Goal: Task Accomplishment & Management: Use online tool/utility

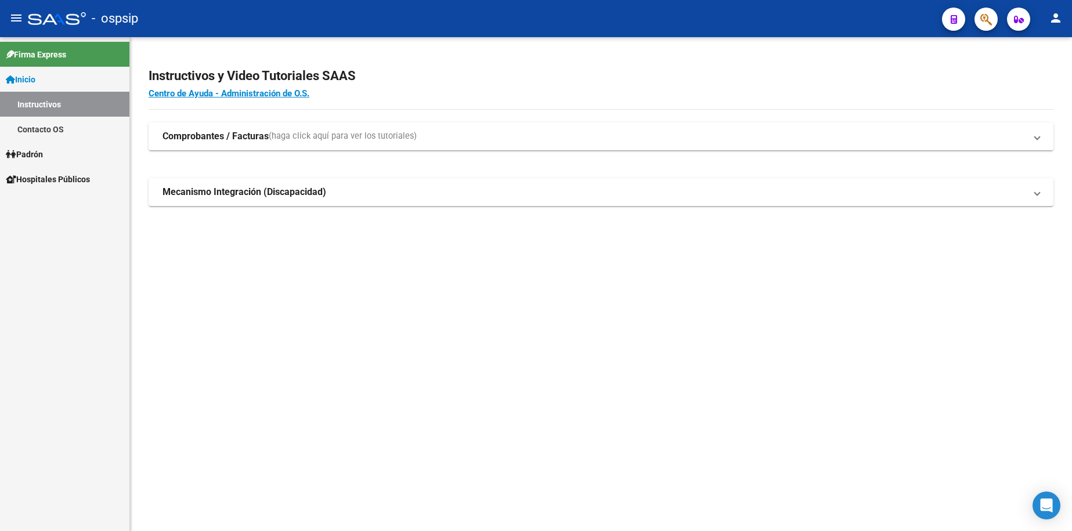
click at [43, 153] on span "Padrón" at bounding box center [24, 154] width 37 height 13
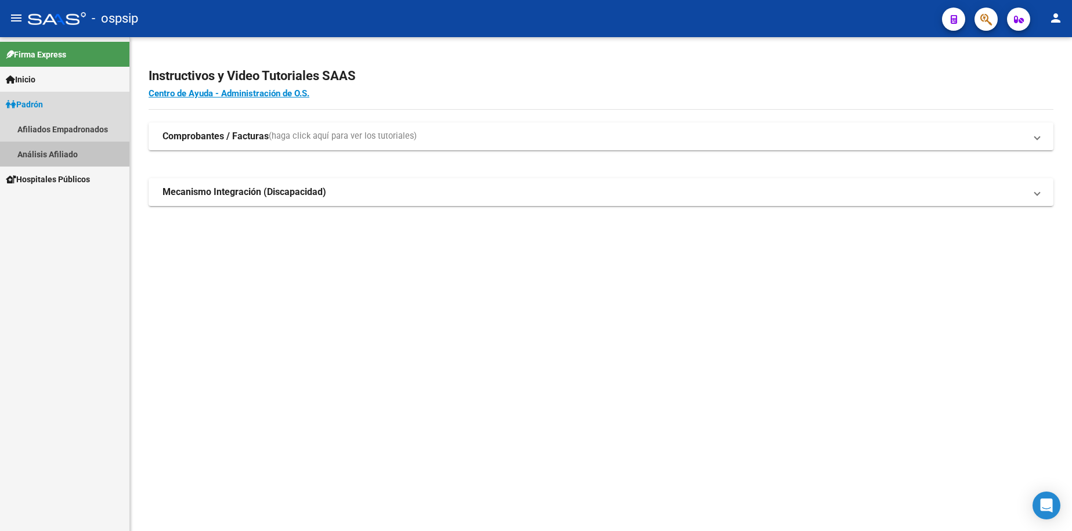
click at [53, 154] on link "Análisis Afiliado" at bounding box center [64, 154] width 129 height 25
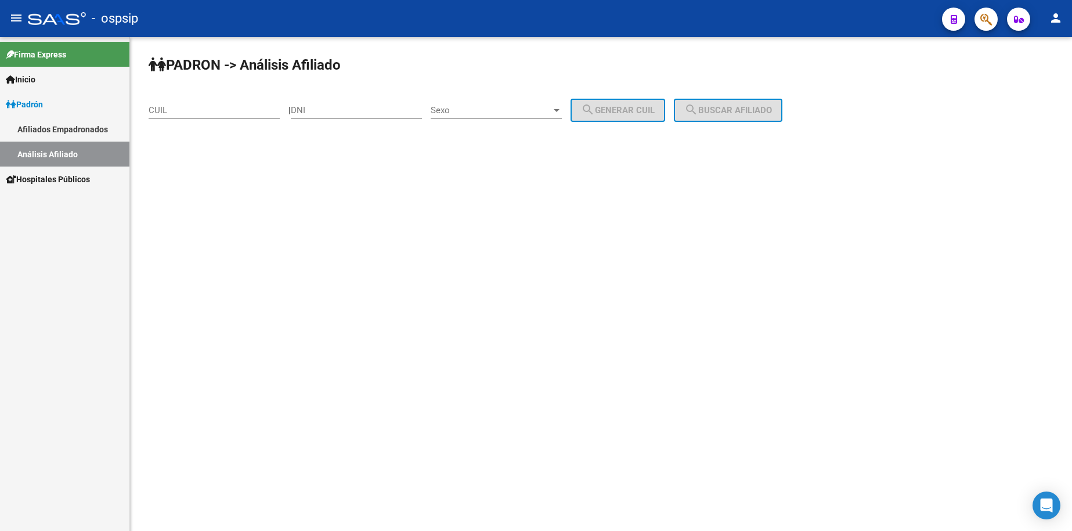
click at [372, 107] on input "DNI" at bounding box center [356, 110] width 131 height 10
type input "41112335"
click at [514, 111] on span "Sexo" at bounding box center [491, 110] width 121 height 10
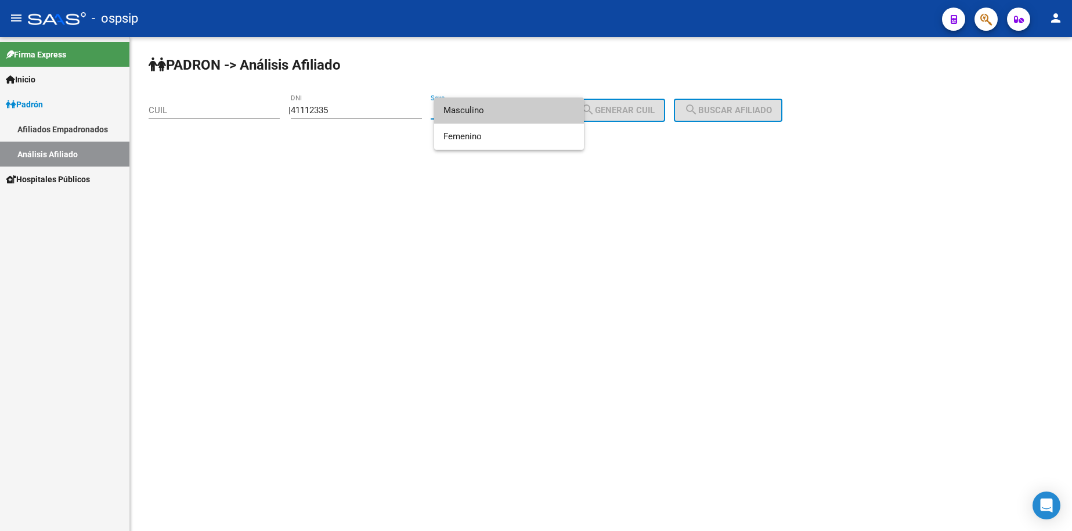
click at [514, 111] on span "Masculino" at bounding box center [509, 111] width 131 height 26
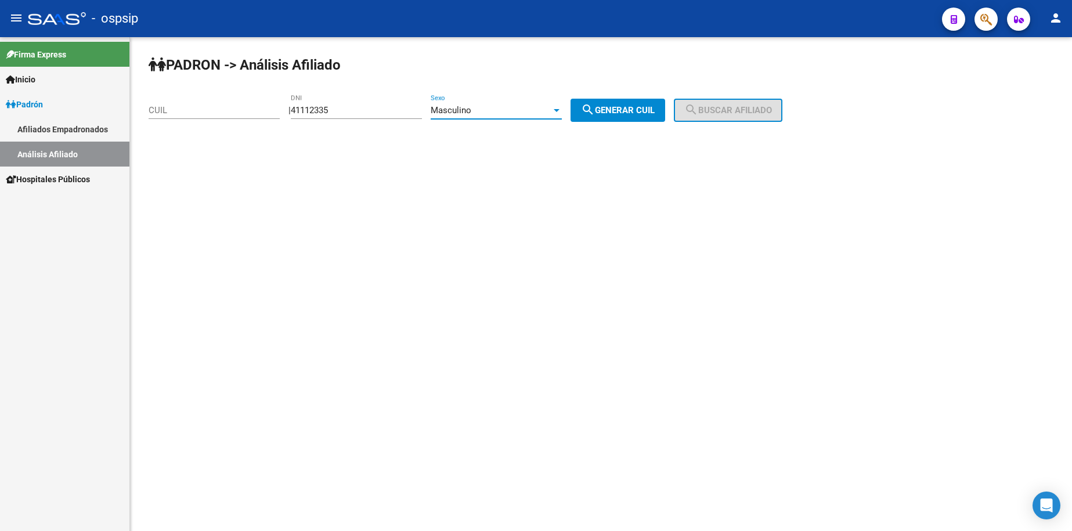
click at [595, 116] on mat-icon "search" at bounding box center [588, 110] width 14 height 14
type input "23-41112335-9"
click at [729, 116] on button "search Buscar afiliado" at bounding box center [728, 110] width 109 height 23
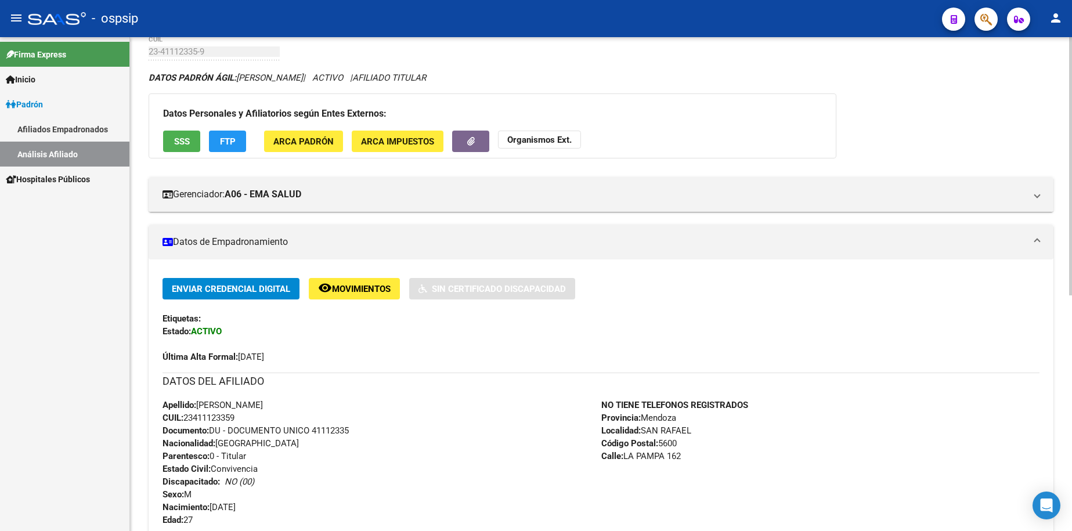
scroll to position [232, 0]
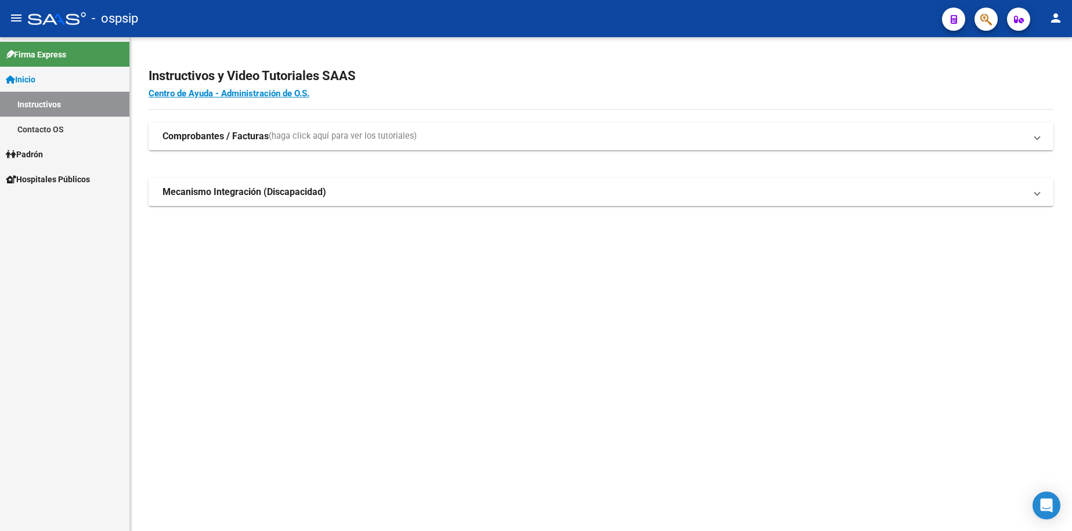
click at [31, 85] on span "Inicio" at bounding box center [21, 79] width 30 height 13
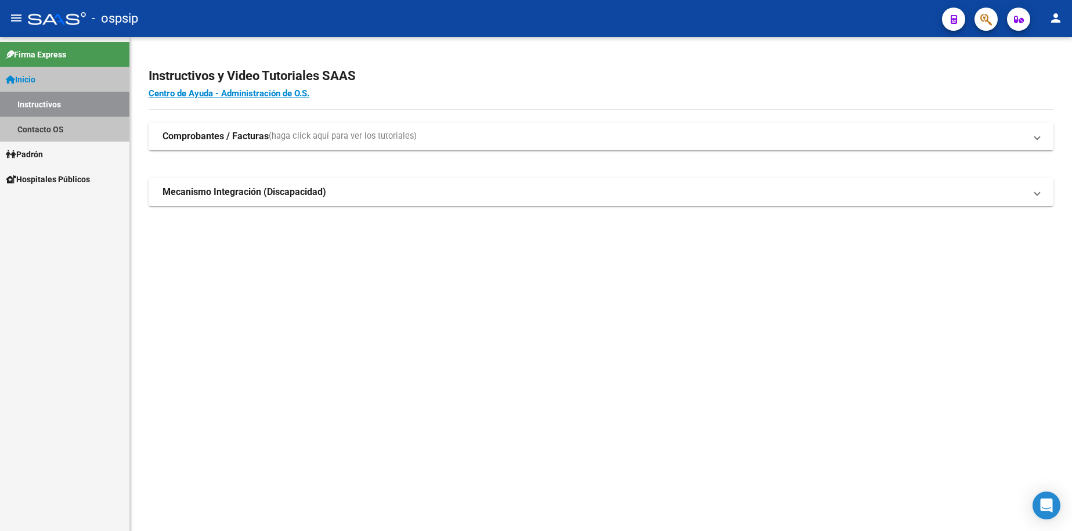
click at [31, 85] on span "Inicio" at bounding box center [21, 79] width 30 height 13
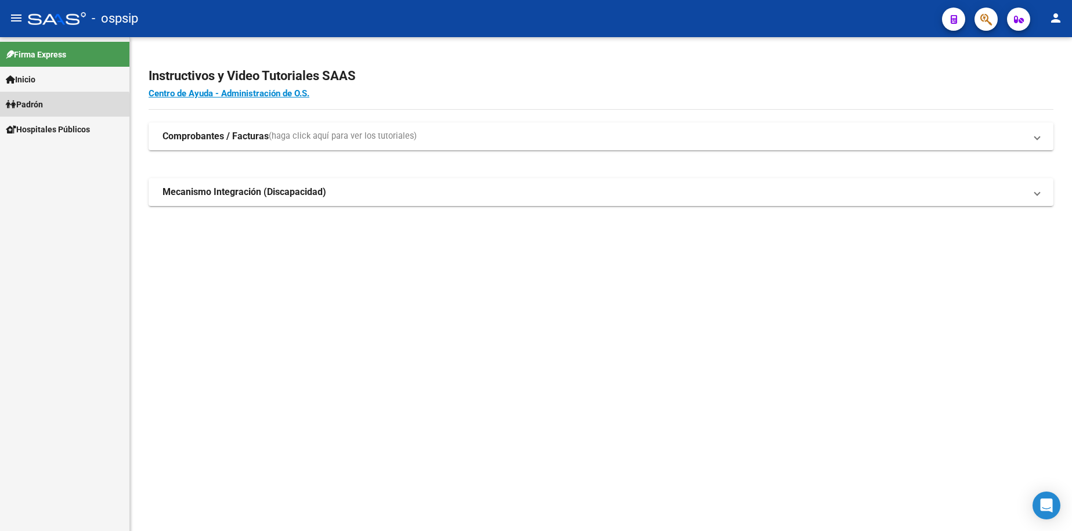
click at [37, 107] on span "Padrón" at bounding box center [24, 104] width 37 height 13
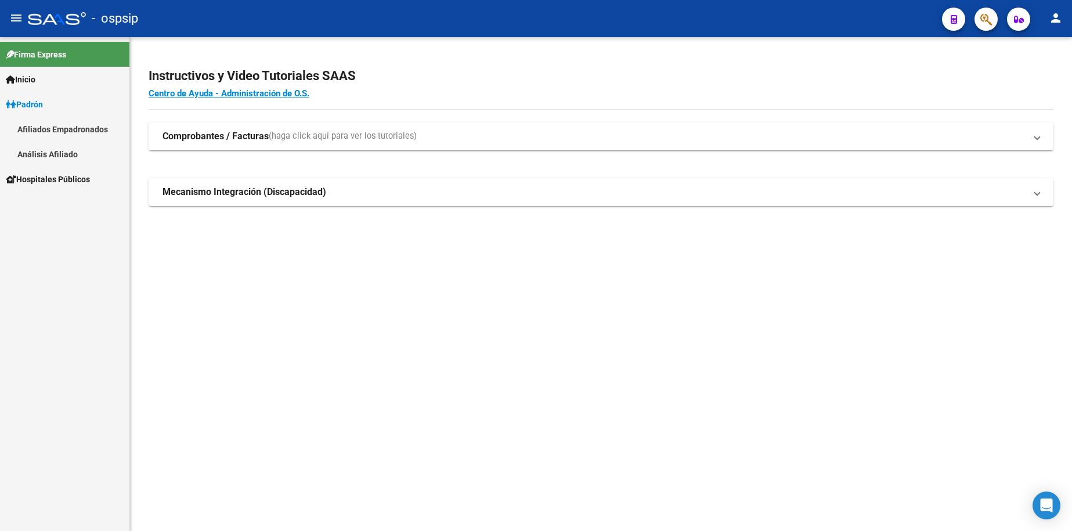
click at [53, 147] on link "Análisis Afiliado" at bounding box center [64, 154] width 129 height 25
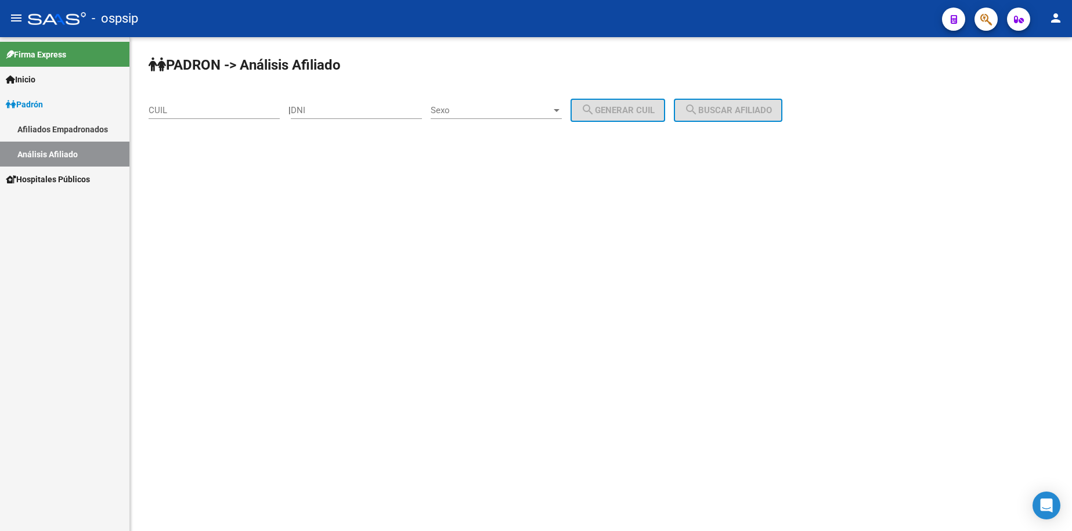
click at [342, 113] on input "DNI" at bounding box center [356, 110] width 131 height 10
type input "16828428"
click at [488, 111] on span "Sexo" at bounding box center [491, 110] width 121 height 10
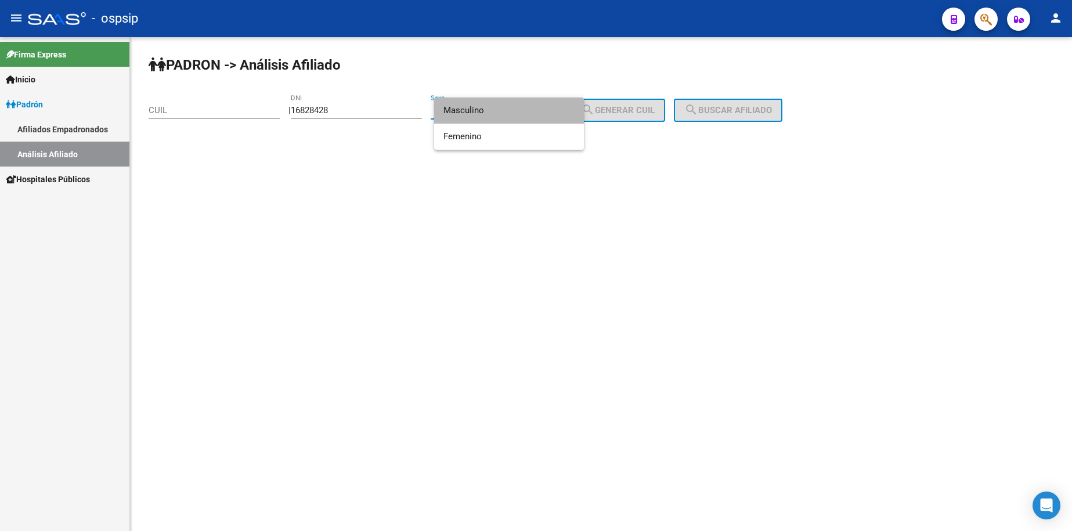
click at [489, 111] on span "Masculino" at bounding box center [509, 111] width 131 height 26
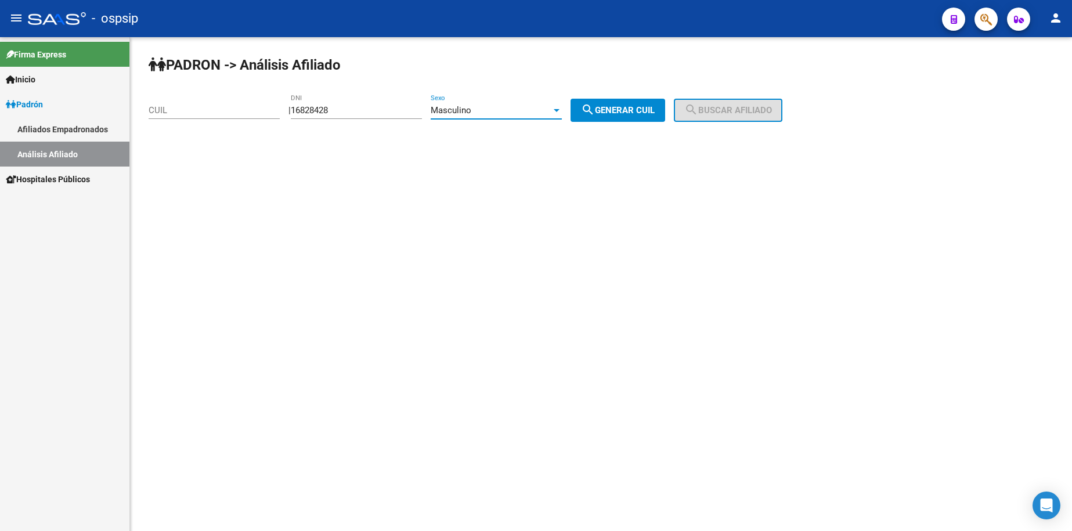
click at [618, 108] on span "search Generar CUIL" at bounding box center [618, 110] width 74 height 10
type input "20-16828428-5"
click at [756, 113] on span "search Buscar afiliado" at bounding box center [728, 110] width 88 height 10
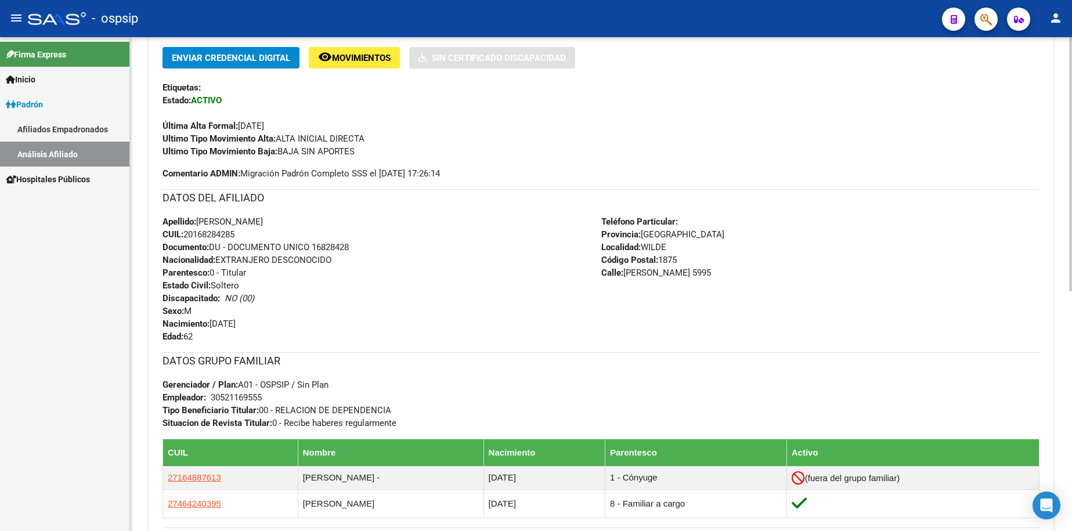
scroll to position [290, 0]
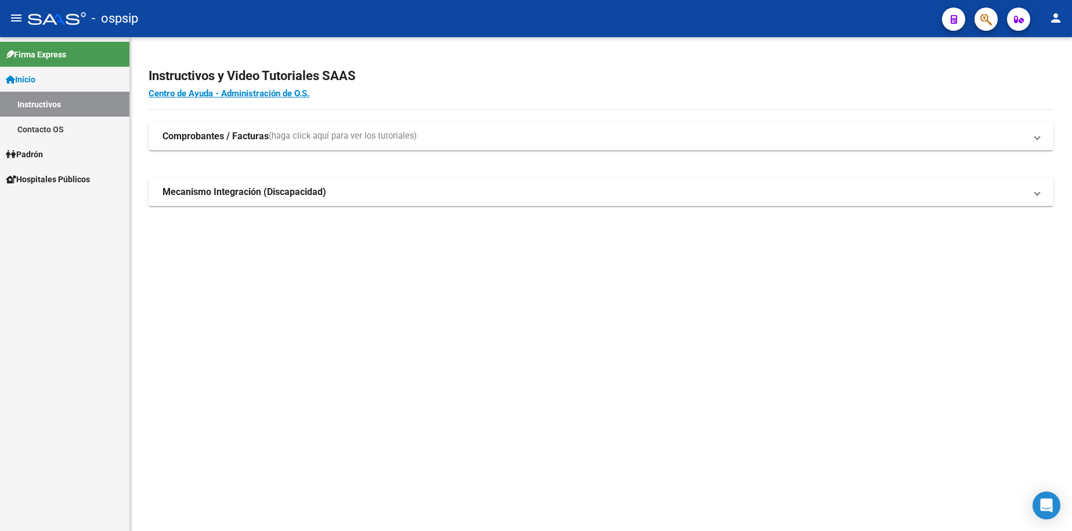
click at [32, 80] on span "Inicio" at bounding box center [21, 79] width 30 height 13
click at [28, 77] on span "Inicio" at bounding box center [21, 79] width 30 height 13
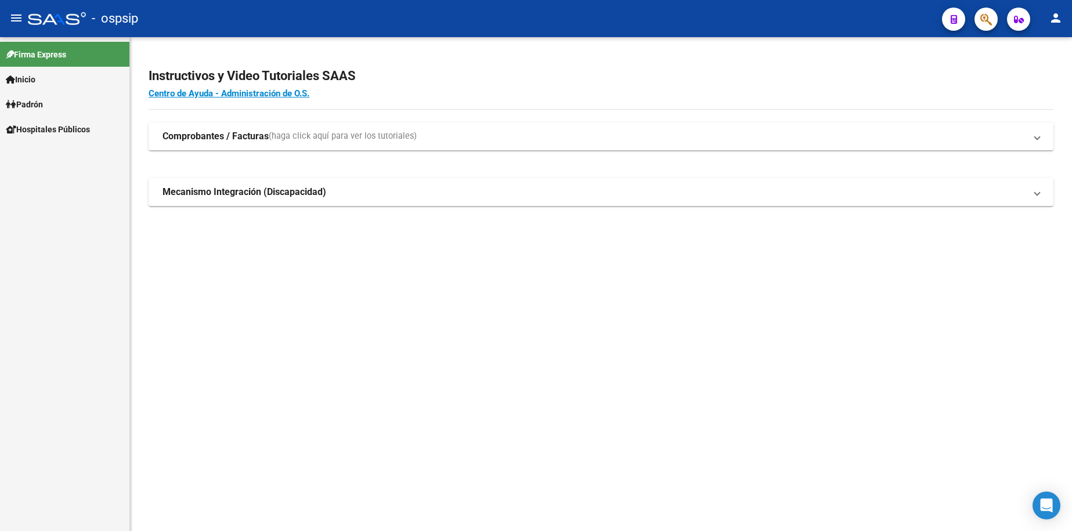
click at [35, 101] on span "Padrón" at bounding box center [24, 104] width 37 height 13
click at [49, 158] on link "Análisis Afiliado" at bounding box center [64, 154] width 129 height 25
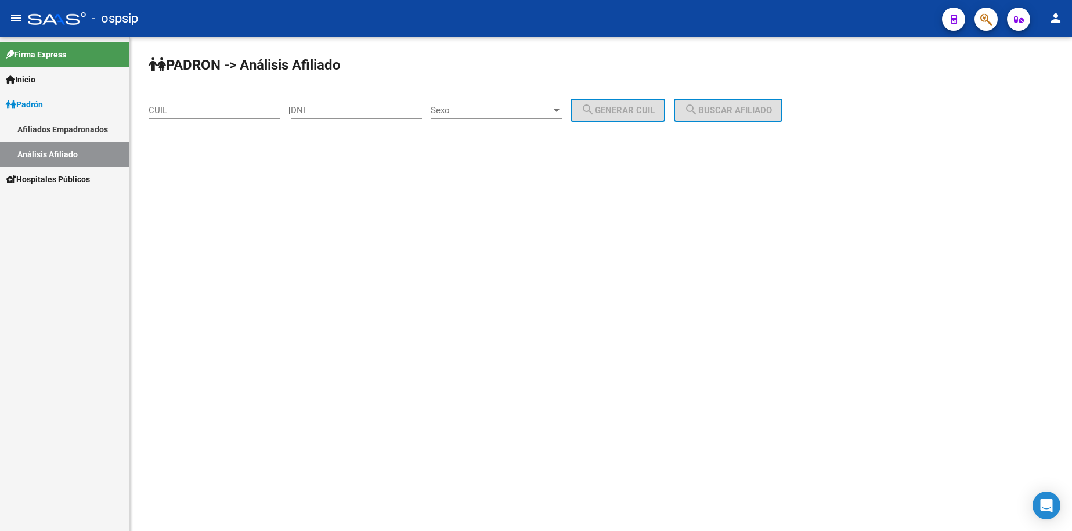
click at [348, 112] on input "DNI" at bounding box center [356, 110] width 131 height 10
type input "20525093"
click at [502, 112] on span "Sexo" at bounding box center [491, 110] width 121 height 10
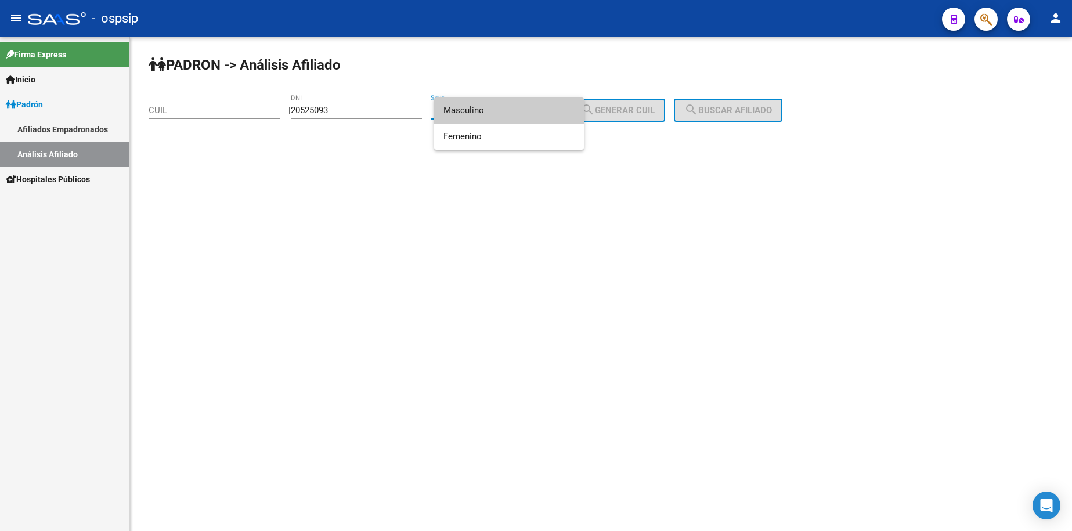
click at [502, 113] on span "Masculino" at bounding box center [509, 111] width 131 height 26
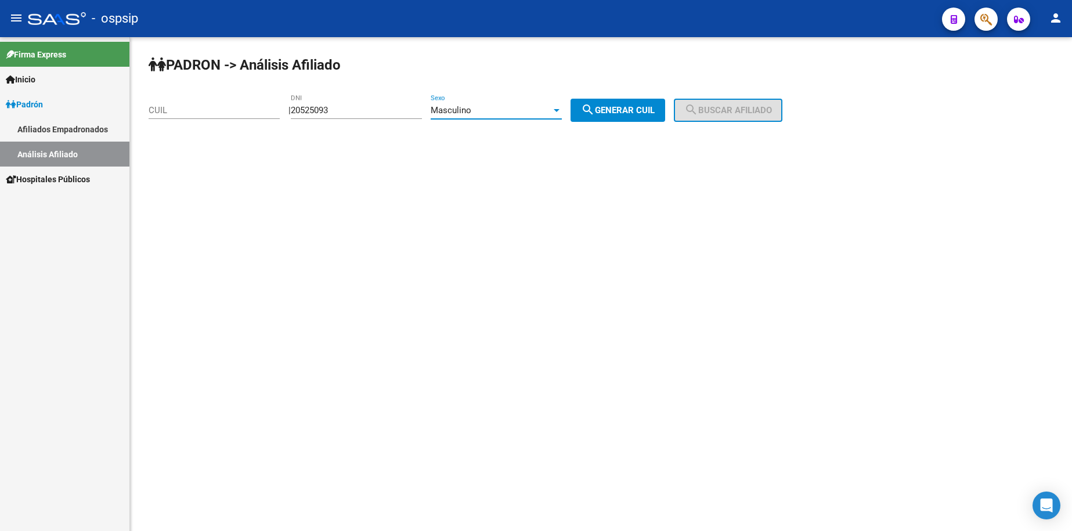
click at [596, 118] on button "search Generar CUIL" at bounding box center [618, 110] width 95 height 23
type input "20-20525093-0"
click at [698, 117] on mat-icon "search" at bounding box center [691, 110] width 14 height 14
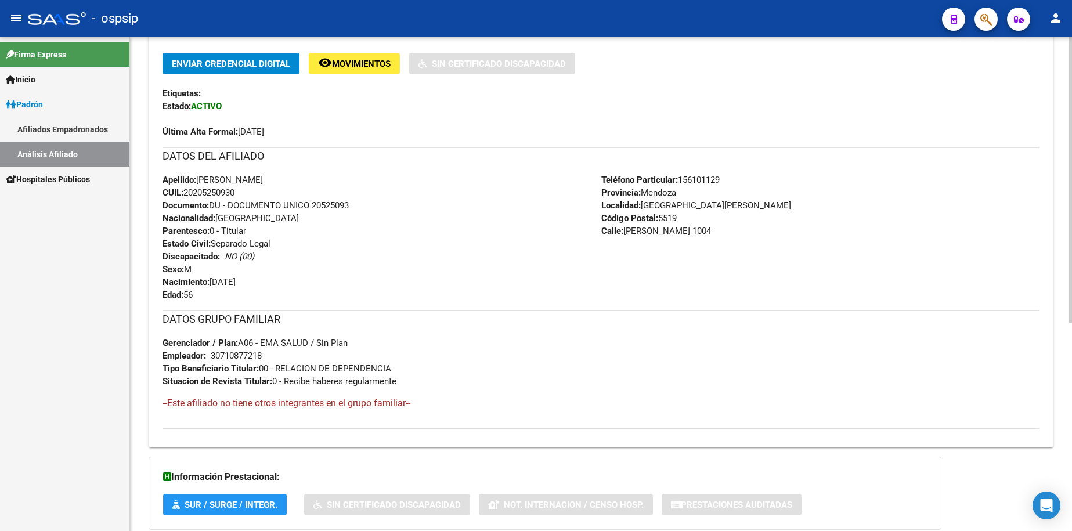
scroll to position [290, 0]
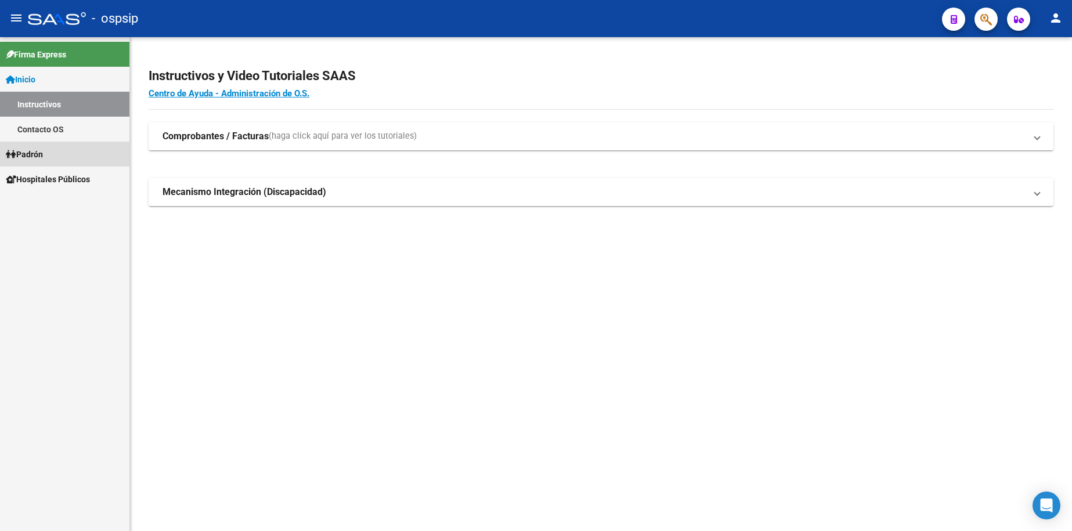
click at [30, 153] on span "Padrón" at bounding box center [24, 154] width 37 height 13
click at [38, 151] on span "Padrón" at bounding box center [24, 154] width 37 height 13
click at [64, 199] on link "Análisis Afiliado" at bounding box center [64, 204] width 129 height 25
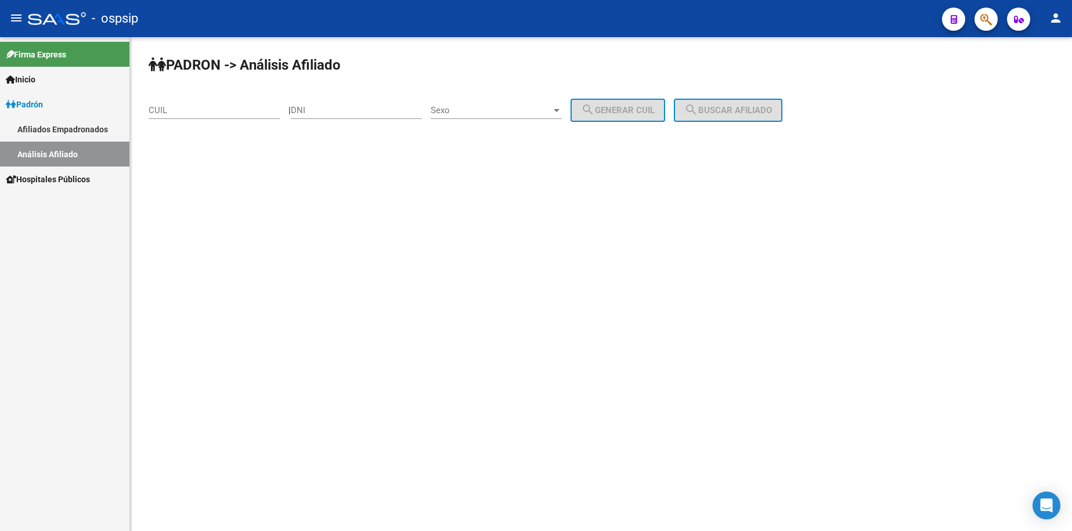
click at [366, 103] on div "DNI" at bounding box center [356, 106] width 131 height 25
type input "45736213"
click at [516, 96] on div "Sexo Sexo" at bounding box center [496, 106] width 131 height 25
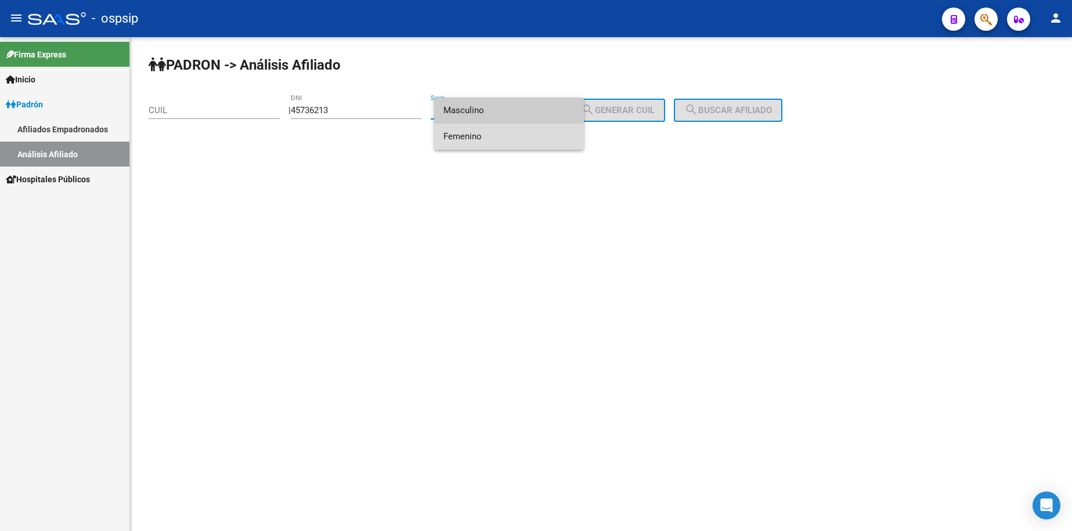
click at [521, 143] on span "Femenino" at bounding box center [509, 137] width 131 height 26
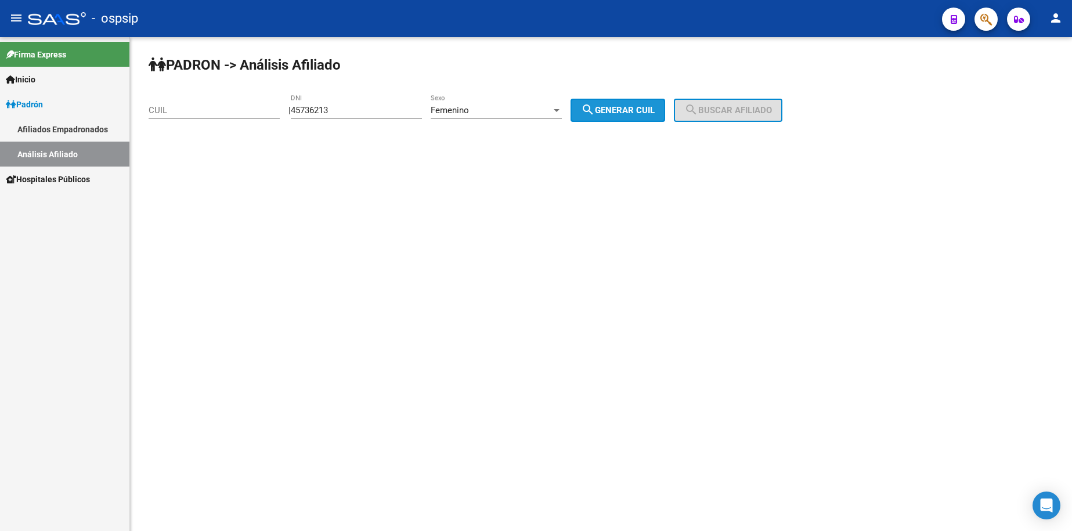
drag, startPoint x: 619, startPoint y: 107, endPoint x: 628, endPoint y: 105, distance: 8.9
click at [621, 107] on span "search Generar CUIL" at bounding box center [618, 110] width 74 height 10
type input "27-45736213-2"
click at [738, 93] on div "PADRON -> Análisis Afiliado 27-45736213-2 CUIL | 45736213 DNI Femenino Sexo sea…" at bounding box center [601, 98] width 942 height 122
click at [738, 96] on div "PADRON -> Análisis Afiliado 27-45736213-2 CUIL | 45736213 DNI Femenino Sexo sea…" at bounding box center [601, 98] width 942 height 122
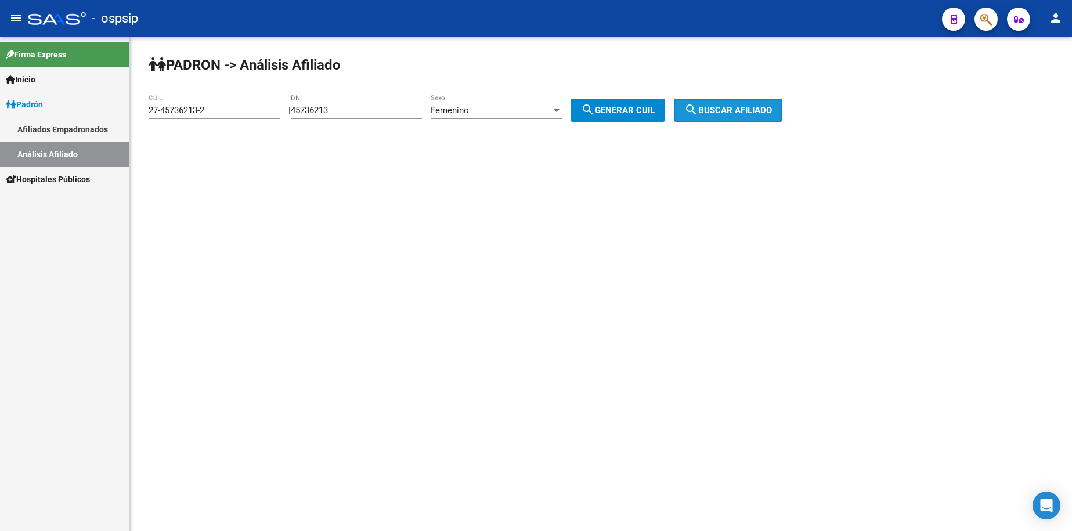
click at [740, 105] on button "search Buscar afiliado" at bounding box center [728, 110] width 109 height 23
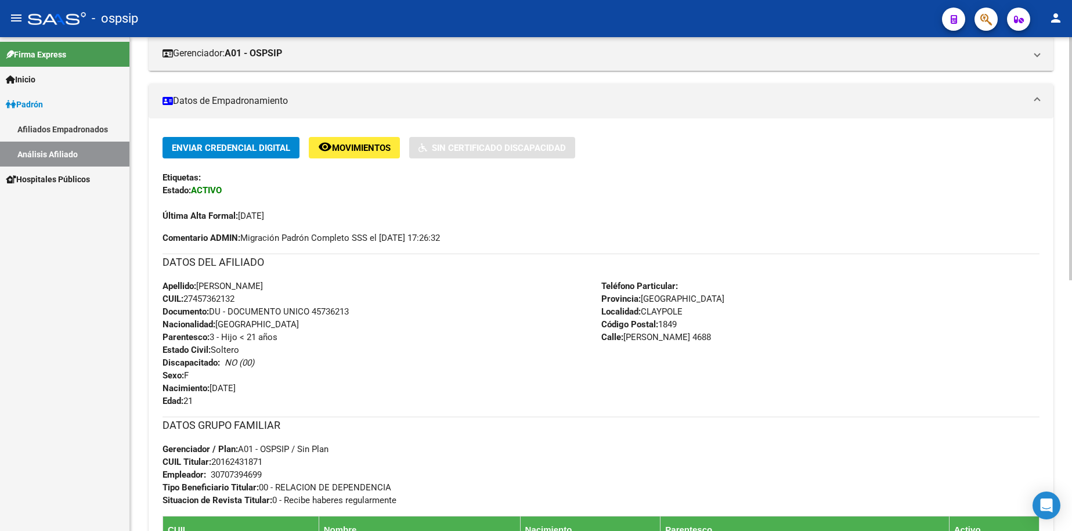
scroll to position [265, 0]
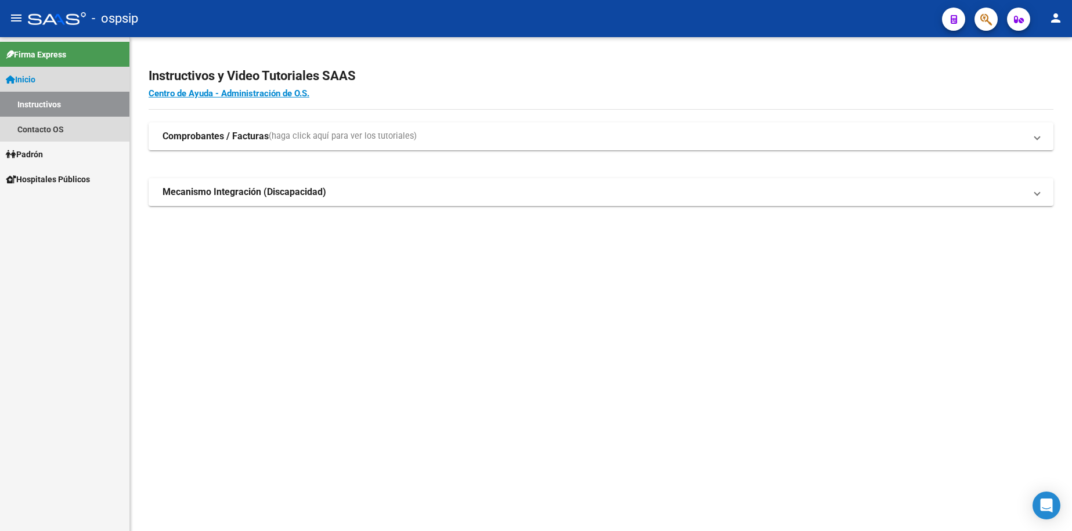
click at [41, 82] on link "Inicio" at bounding box center [64, 79] width 129 height 25
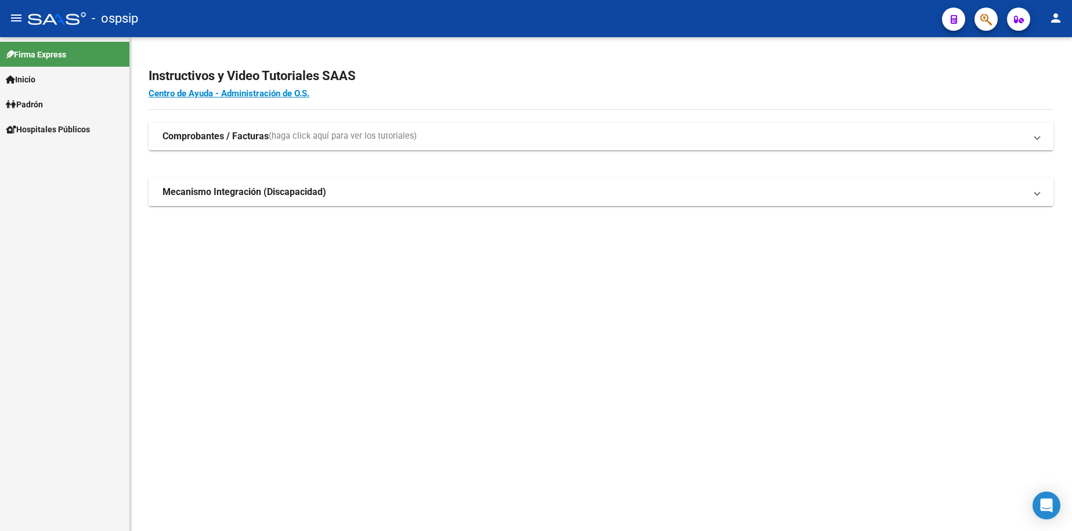
click at [43, 109] on span "Padrón" at bounding box center [24, 104] width 37 height 13
click at [45, 97] on link "Padrón" at bounding box center [64, 104] width 129 height 25
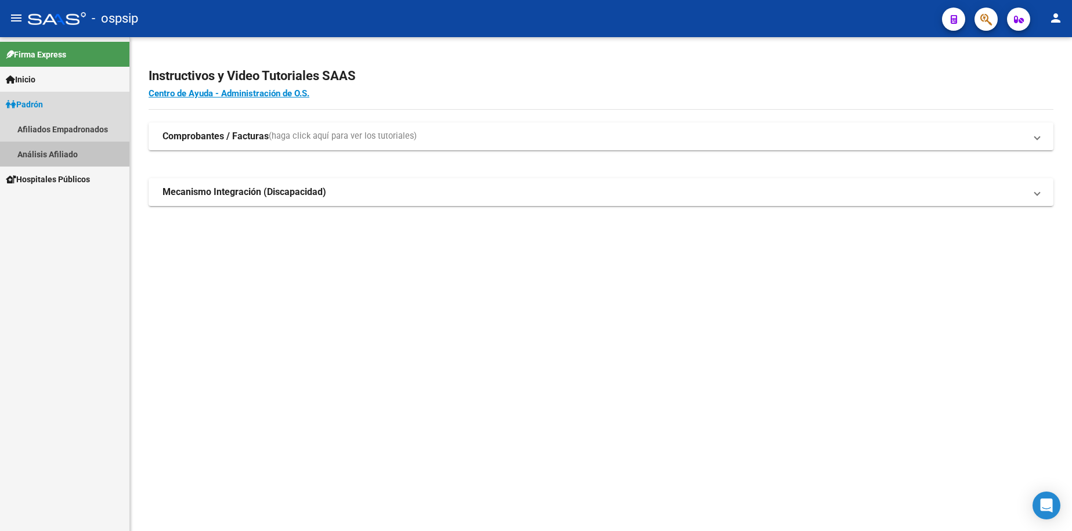
click at [62, 149] on link "Análisis Afiliado" at bounding box center [64, 154] width 129 height 25
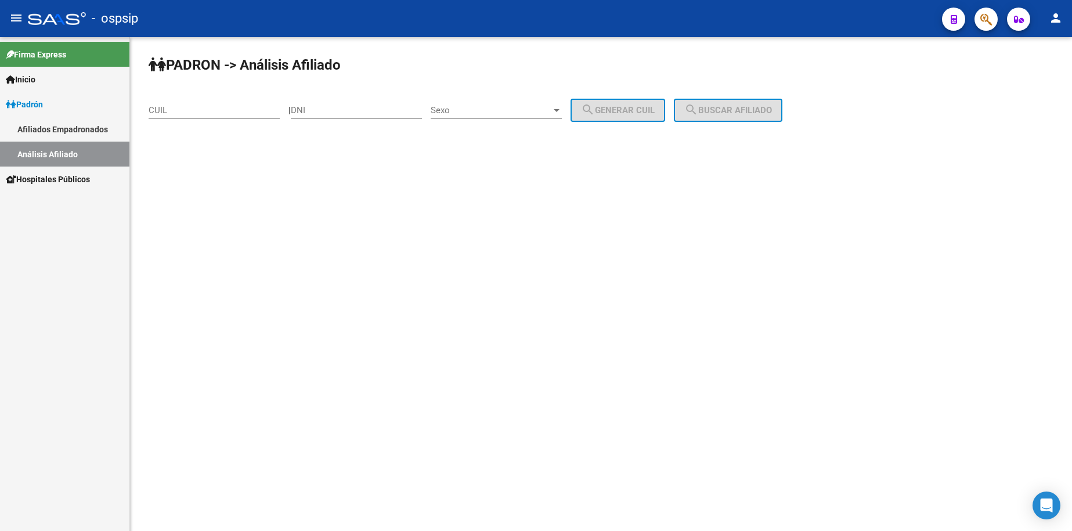
click at [391, 114] on input "DNI" at bounding box center [356, 110] width 131 height 10
type input "18771736"
click at [498, 105] on span "Sexo" at bounding box center [491, 110] width 121 height 10
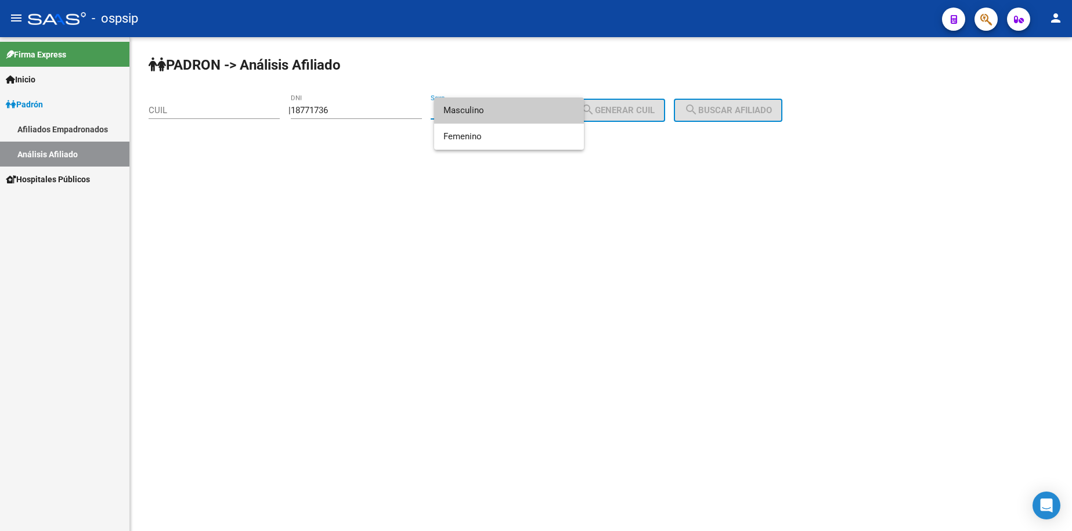
click at [502, 116] on span "Masculino" at bounding box center [509, 111] width 131 height 26
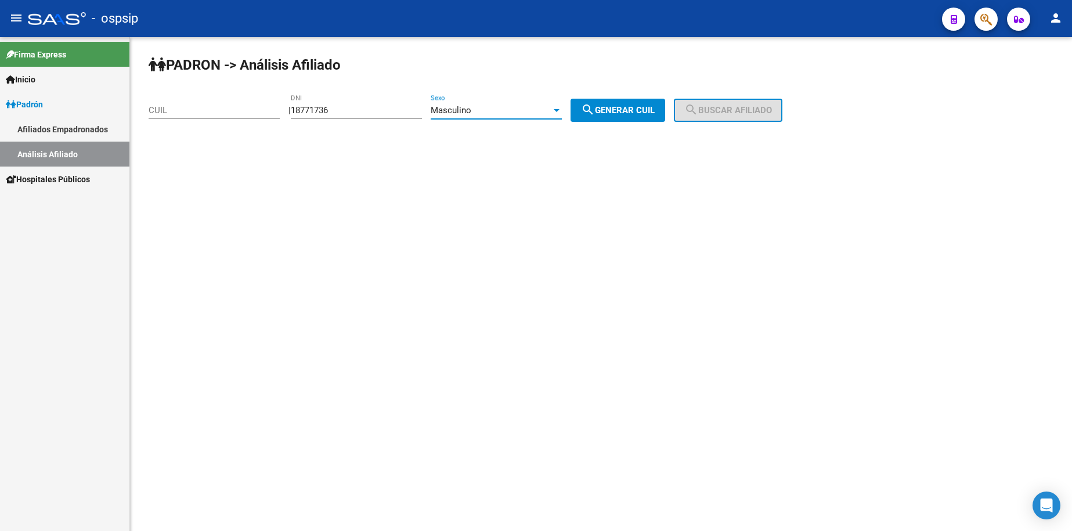
click at [626, 105] on button "search Generar CUIL" at bounding box center [618, 110] width 95 height 23
type input "20-18771736-2"
click at [737, 105] on button "search Buscar afiliado" at bounding box center [728, 110] width 109 height 23
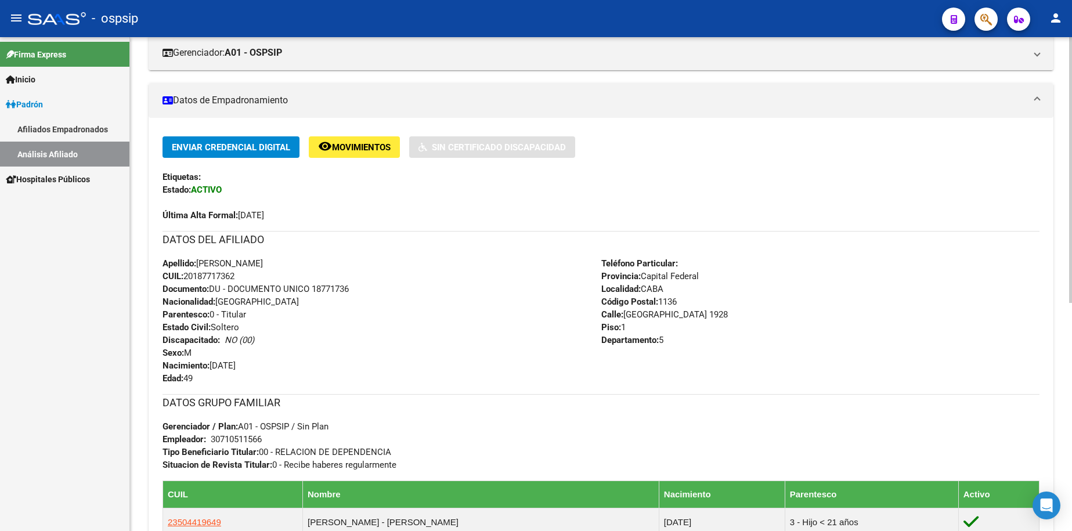
scroll to position [174, 0]
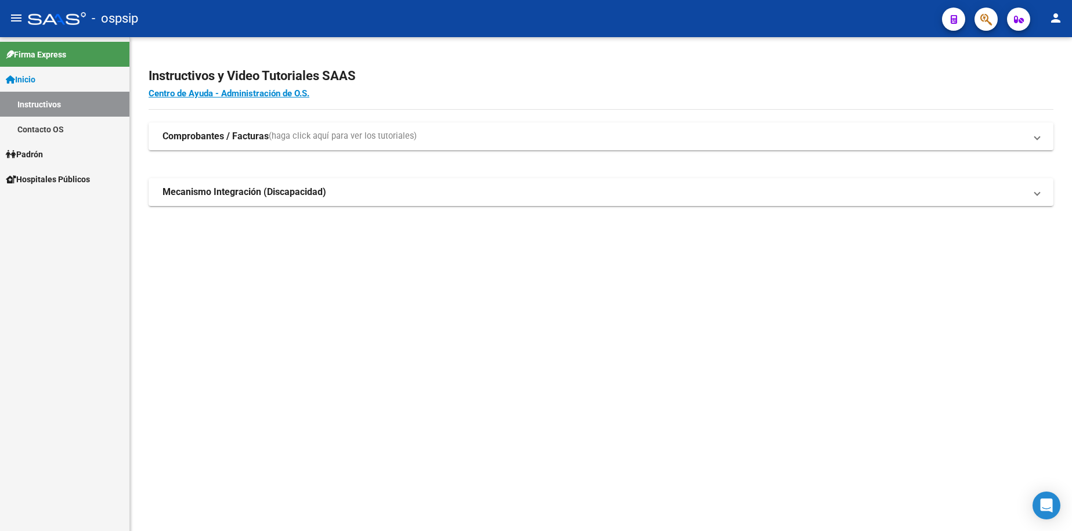
click at [52, 158] on link "Padrón" at bounding box center [64, 154] width 129 height 25
click at [60, 206] on link "Análisis Afiliado" at bounding box center [64, 204] width 129 height 25
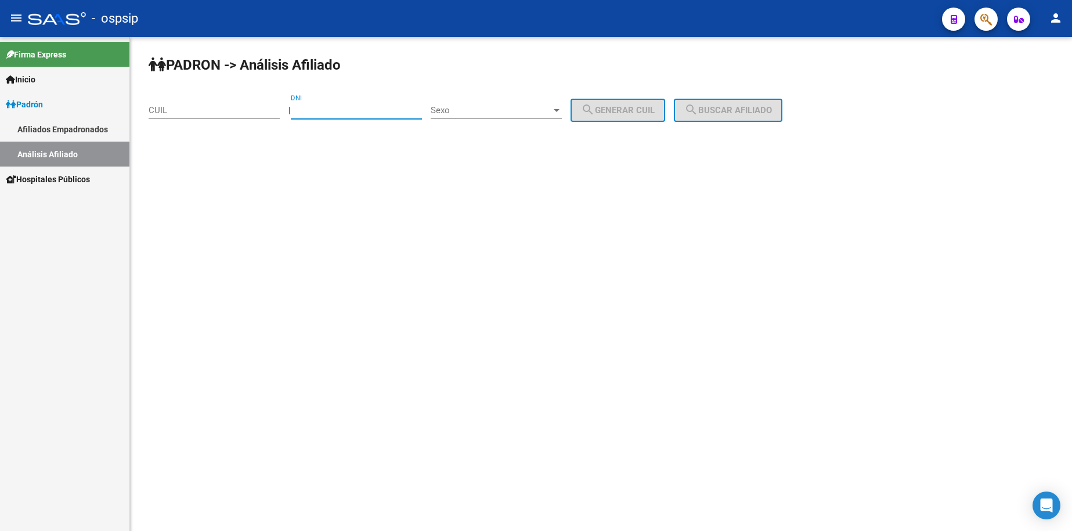
drag, startPoint x: 384, startPoint y: 110, endPoint x: 394, endPoint y: 113, distance: 9.6
click at [385, 111] on input "DNI" at bounding box center [356, 110] width 131 height 10
type input "2"
type input "12763343"
click at [560, 109] on div at bounding box center [557, 110] width 6 height 3
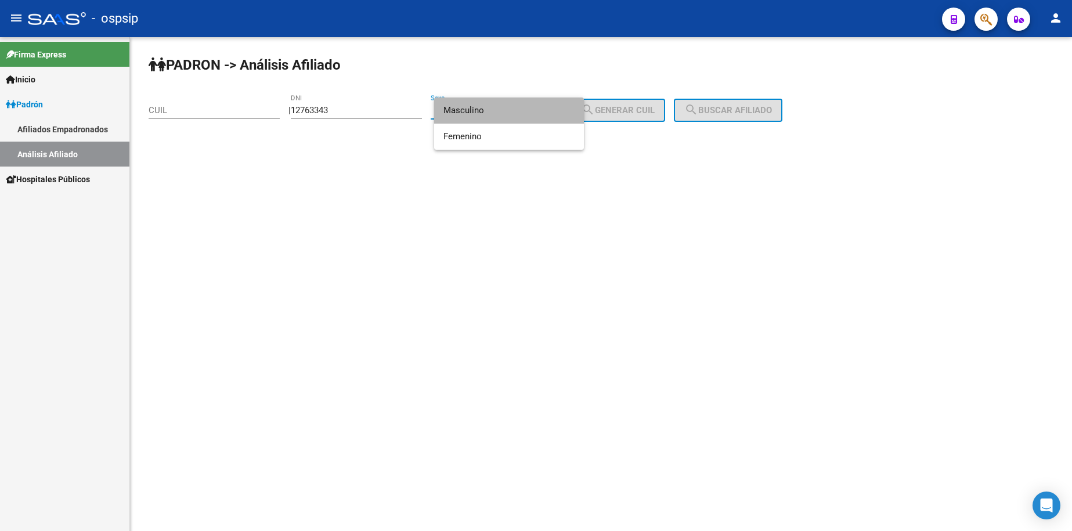
click at [504, 115] on span "Masculino" at bounding box center [509, 111] width 131 height 26
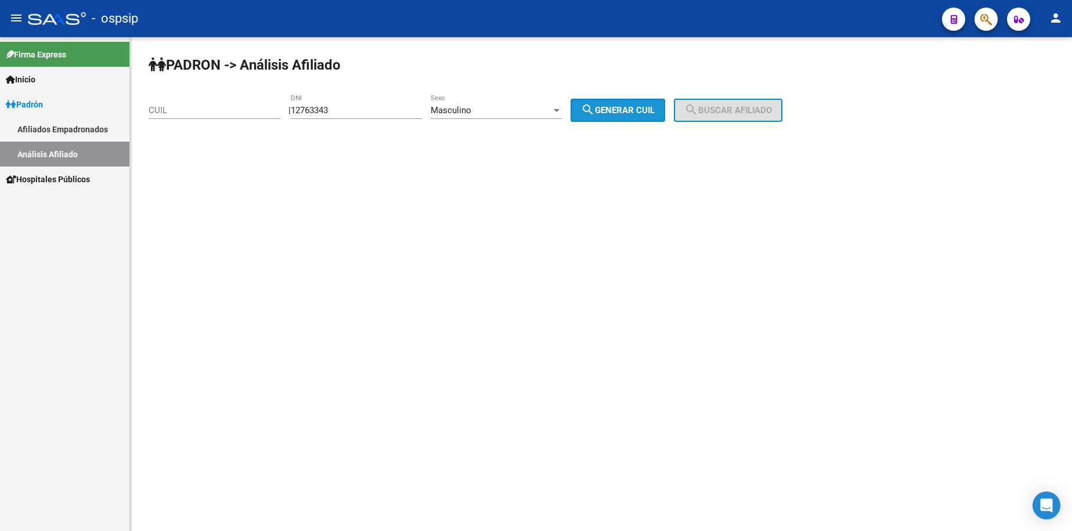
drag, startPoint x: 613, startPoint y: 107, endPoint x: 707, endPoint y: 101, distance: 94.2
click at [615, 107] on span "search Generar CUIL" at bounding box center [618, 110] width 74 height 10
type input "20-12763343-7"
drag, startPoint x: 718, startPoint y: 106, endPoint x: 721, endPoint y: 111, distance: 6.0
click at [721, 111] on button "search Buscar afiliado" at bounding box center [728, 110] width 109 height 23
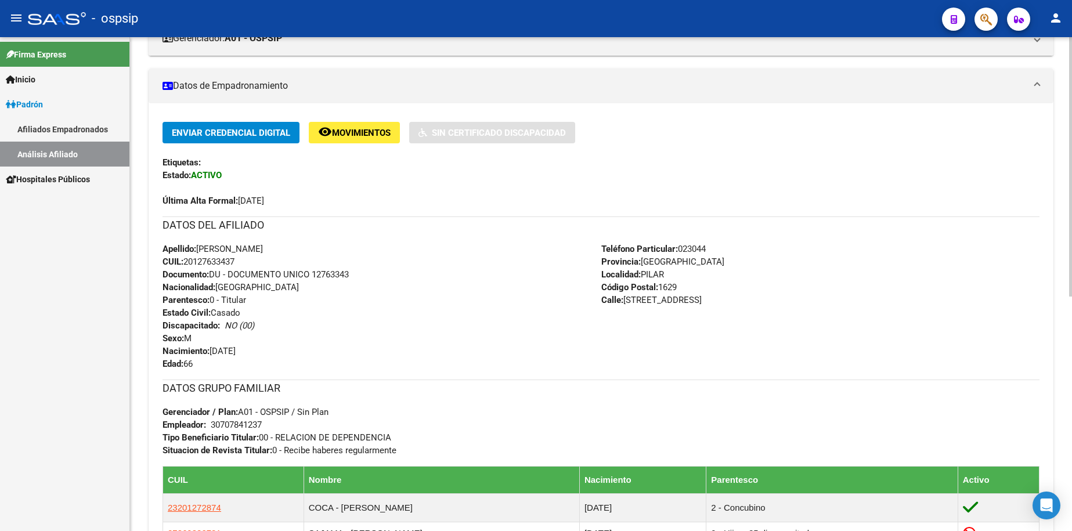
scroll to position [214, 0]
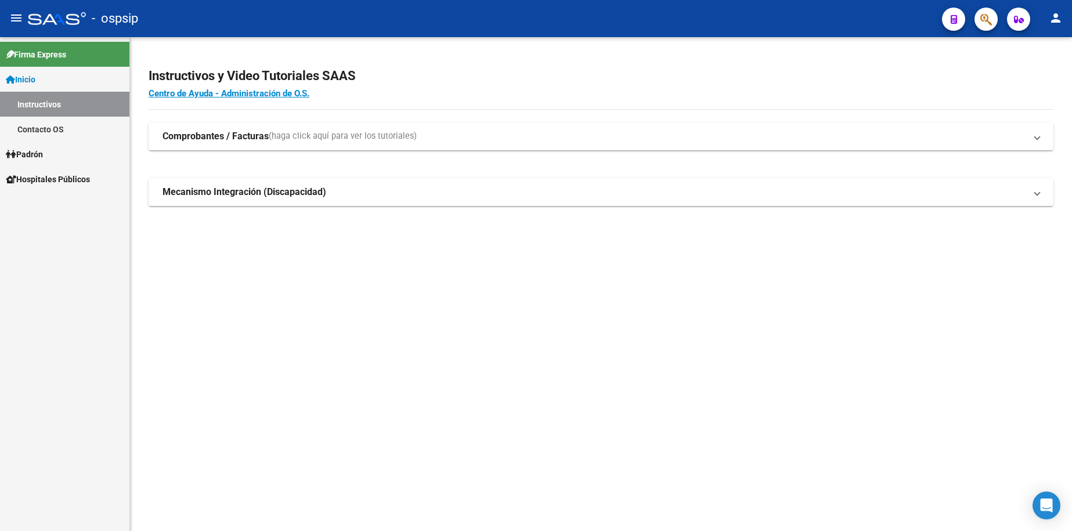
click at [35, 85] on span "Inicio" at bounding box center [21, 79] width 30 height 13
click at [31, 84] on span "Inicio" at bounding box center [21, 79] width 30 height 13
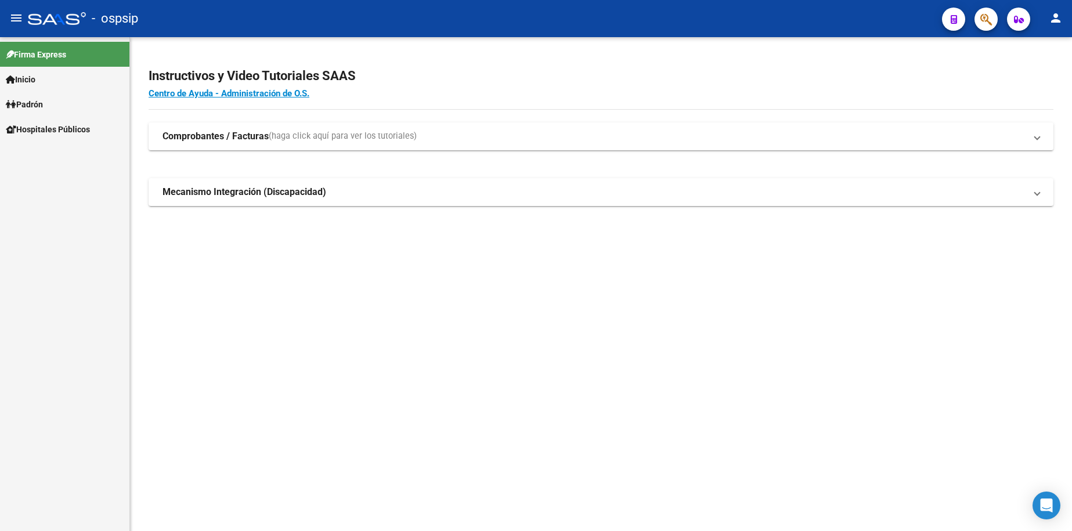
click at [38, 116] on link "Padrón" at bounding box center [64, 104] width 129 height 25
click at [37, 105] on span "Padrón" at bounding box center [24, 104] width 37 height 13
click at [39, 109] on span "Padrón" at bounding box center [24, 104] width 37 height 13
click at [57, 157] on link "Análisis Afiliado" at bounding box center [64, 154] width 129 height 25
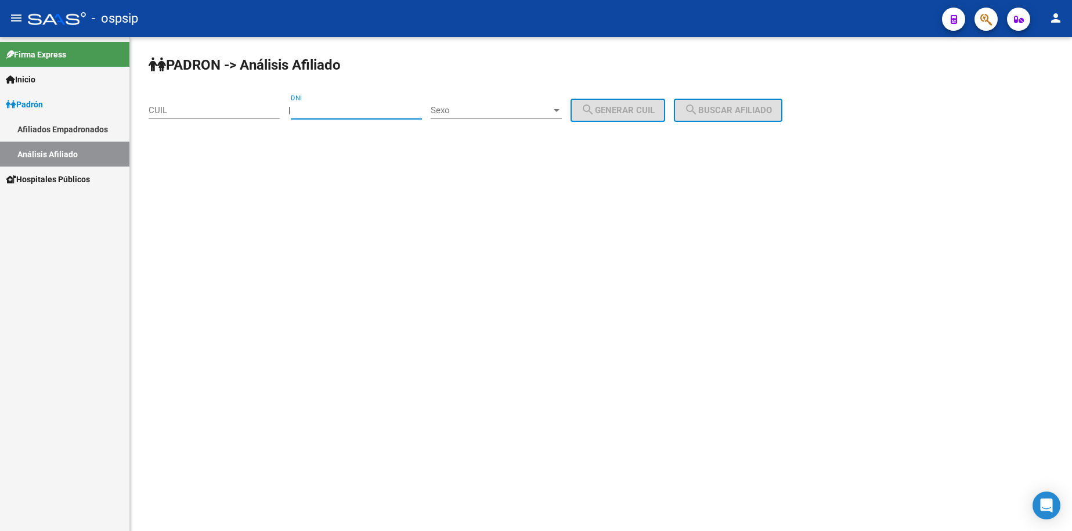
click at [380, 114] on input "DNI" at bounding box center [356, 110] width 131 height 10
type input "54649850"
click at [505, 109] on span "Sexo" at bounding box center [491, 110] width 121 height 10
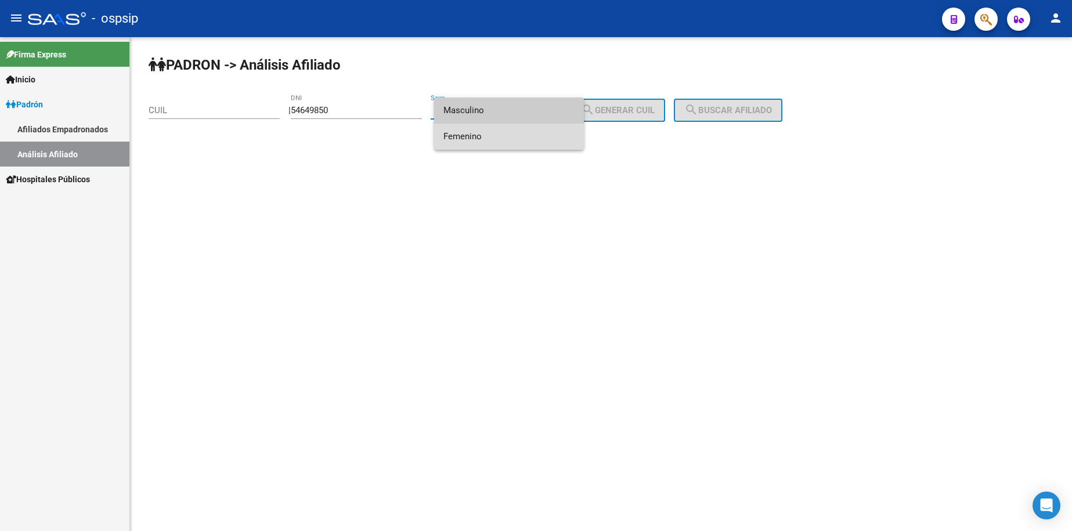
click at [510, 142] on span "Femenino" at bounding box center [509, 137] width 131 height 26
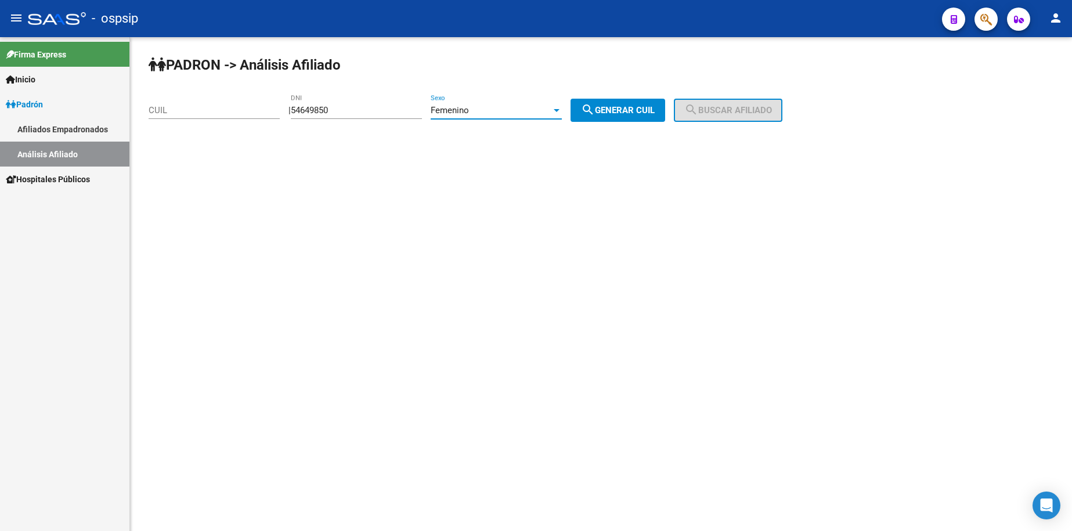
click at [634, 108] on span "search Generar CUIL" at bounding box center [618, 110] width 74 height 10
type input "27-54649850-1"
click at [740, 105] on span "search Buscar afiliado" at bounding box center [728, 110] width 88 height 10
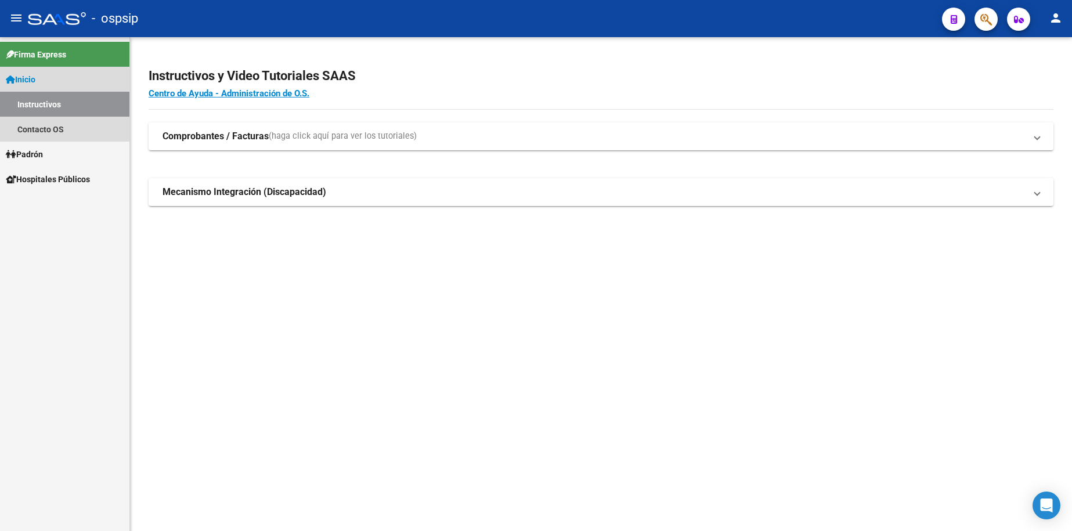
click at [30, 79] on span "Inicio" at bounding box center [21, 79] width 30 height 13
click at [42, 111] on link "Instructivos" at bounding box center [64, 104] width 129 height 25
click at [34, 81] on span "Inicio" at bounding box center [21, 79] width 30 height 13
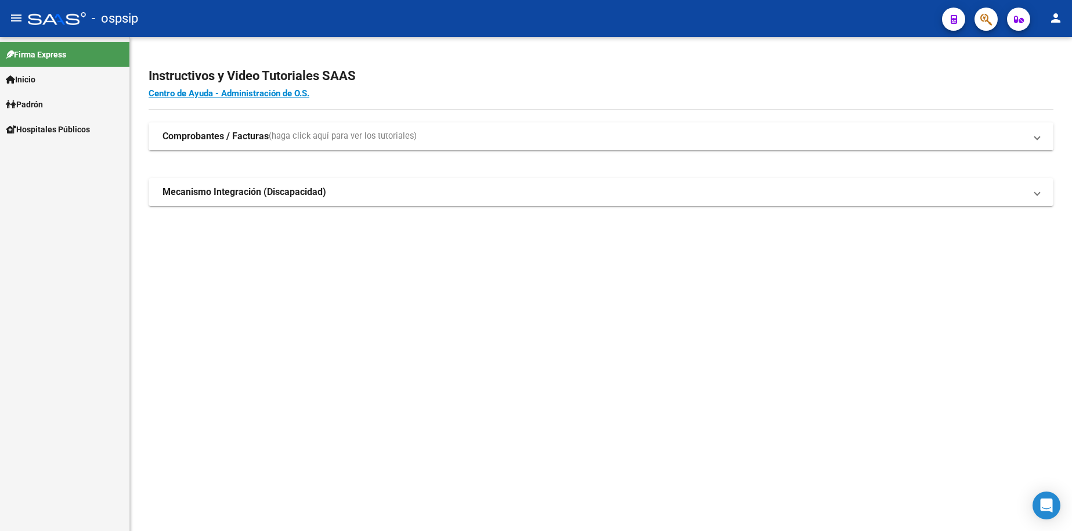
click at [39, 105] on span "Padrón" at bounding box center [24, 104] width 37 height 13
click at [51, 160] on link "Análisis Afiliado" at bounding box center [64, 154] width 129 height 25
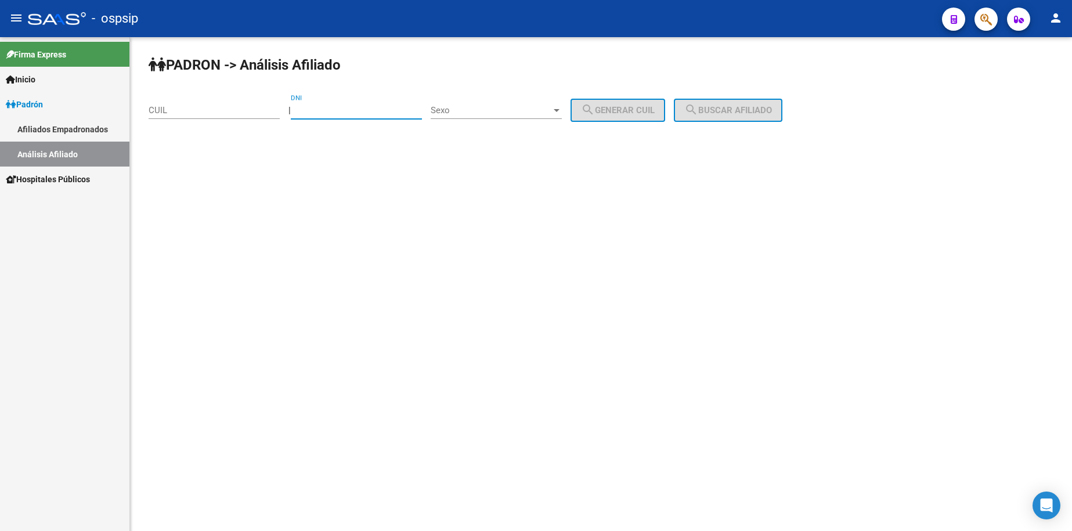
click at [359, 113] on input "DNI" at bounding box center [356, 110] width 131 height 10
type input "54649850"
click at [500, 108] on span "Sexo" at bounding box center [491, 110] width 121 height 10
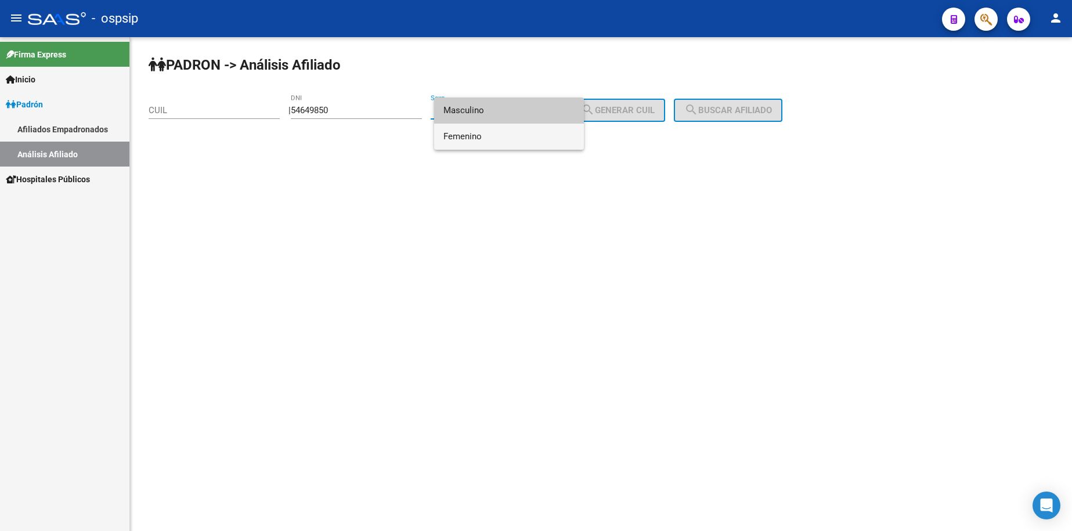
click at [511, 136] on span "Femenino" at bounding box center [509, 137] width 131 height 26
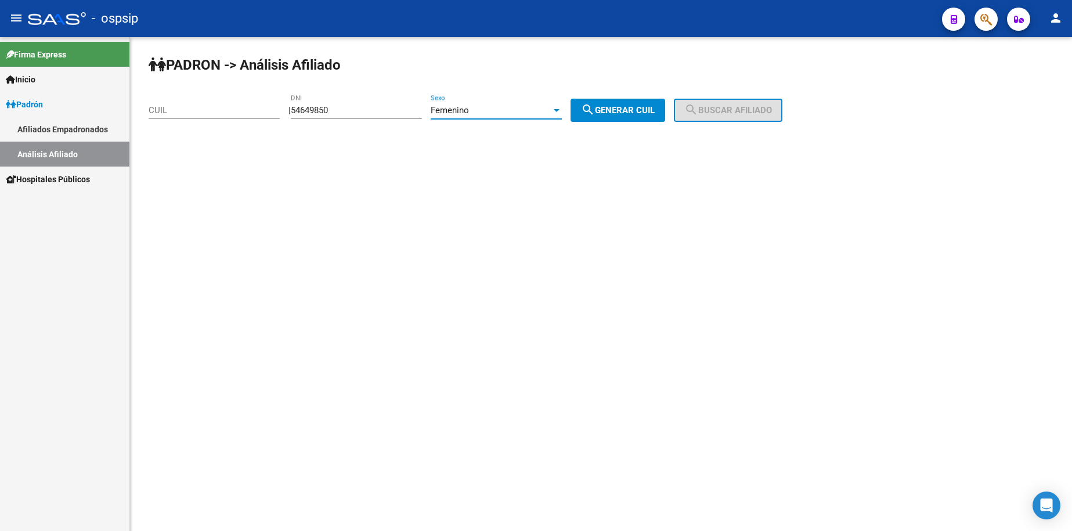
click at [640, 111] on span "search Generar CUIL" at bounding box center [618, 110] width 74 height 10
type input "27-54649850-1"
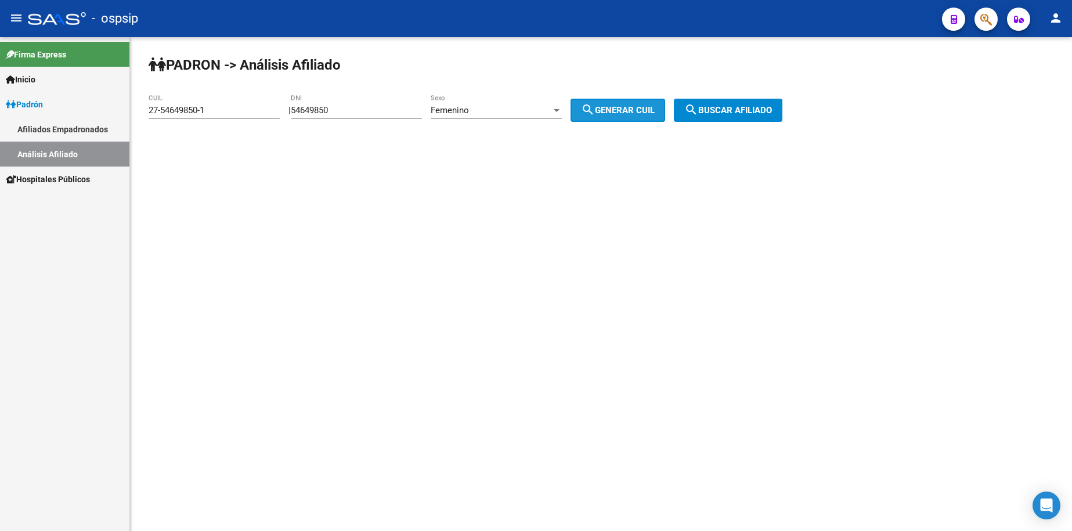
click at [737, 106] on span "search Buscar afiliado" at bounding box center [728, 110] width 88 height 10
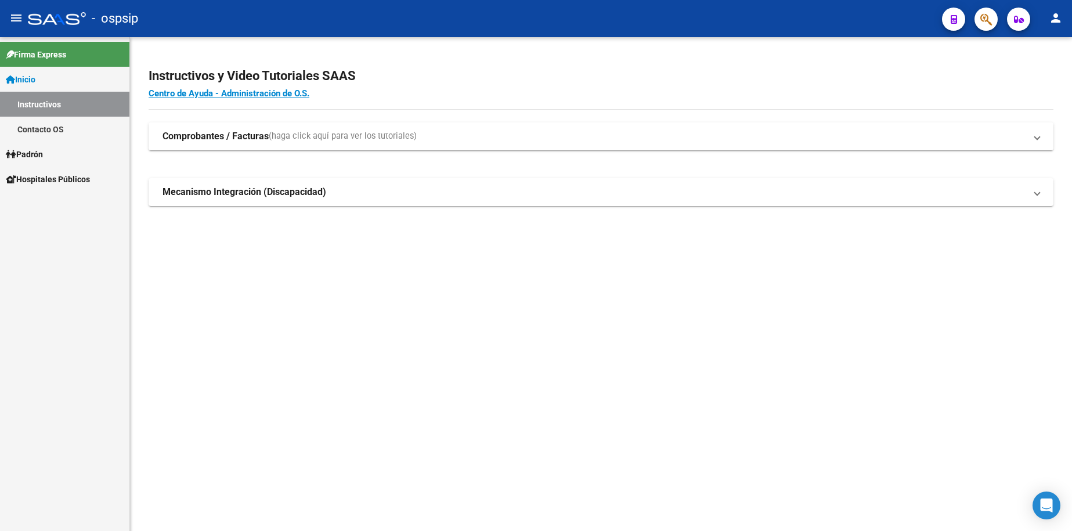
click at [35, 81] on span "Inicio" at bounding box center [21, 79] width 30 height 13
click at [33, 82] on span "Inicio" at bounding box center [21, 79] width 30 height 13
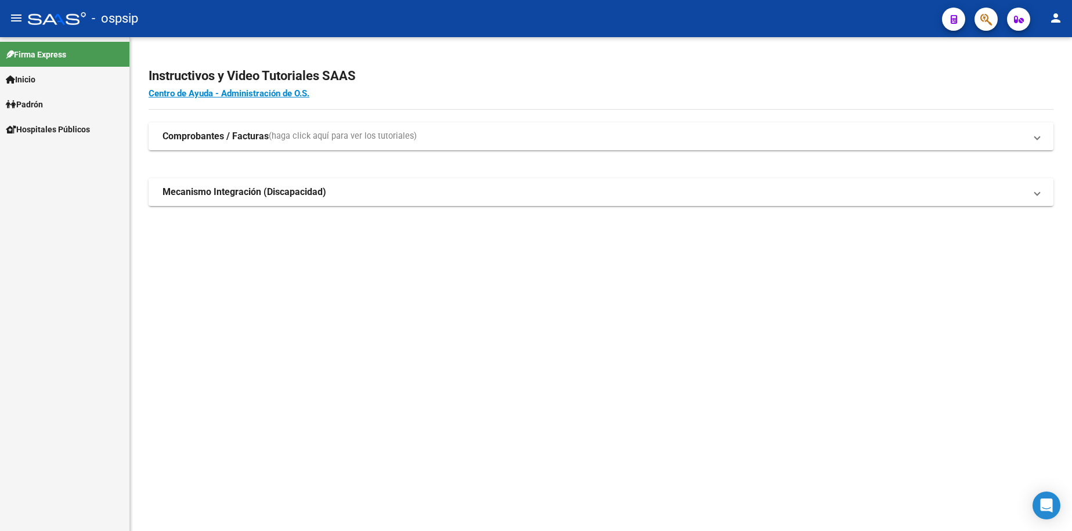
click at [41, 111] on link "Padrón" at bounding box center [64, 104] width 129 height 25
click at [65, 153] on link "Análisis Afiliado" at bounding box center [64, 154] width 129 height 25
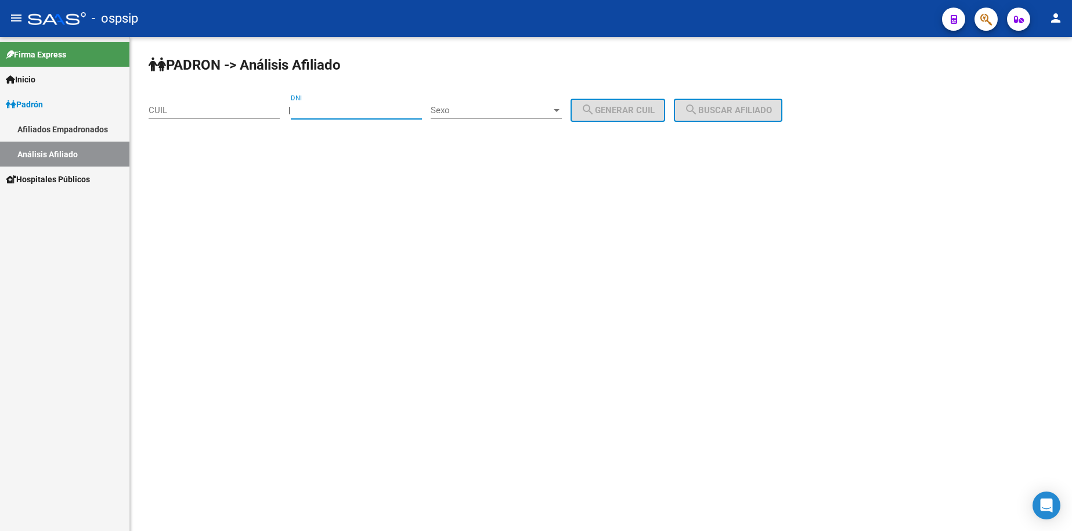
click at [367, 113] on input "DNI" at bounding box center [356, 110] width 131 height 10
type input "52649850"
click at [483, 115] on span "Sexo" at bounding box center [491, 110] width 121 height 10
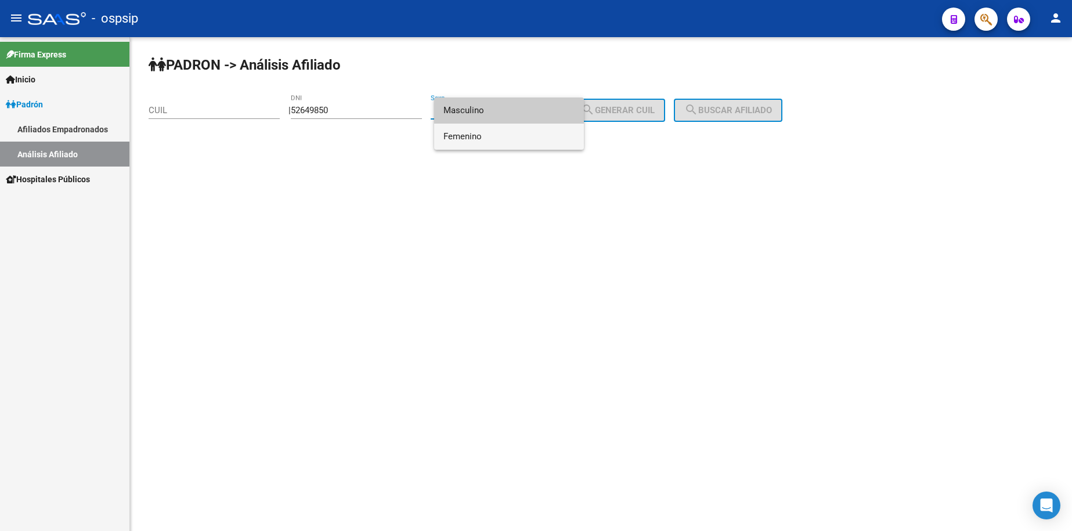
click at [488, 126] on span "Femenino" at bounding box center [509, 137] width 131 height 26
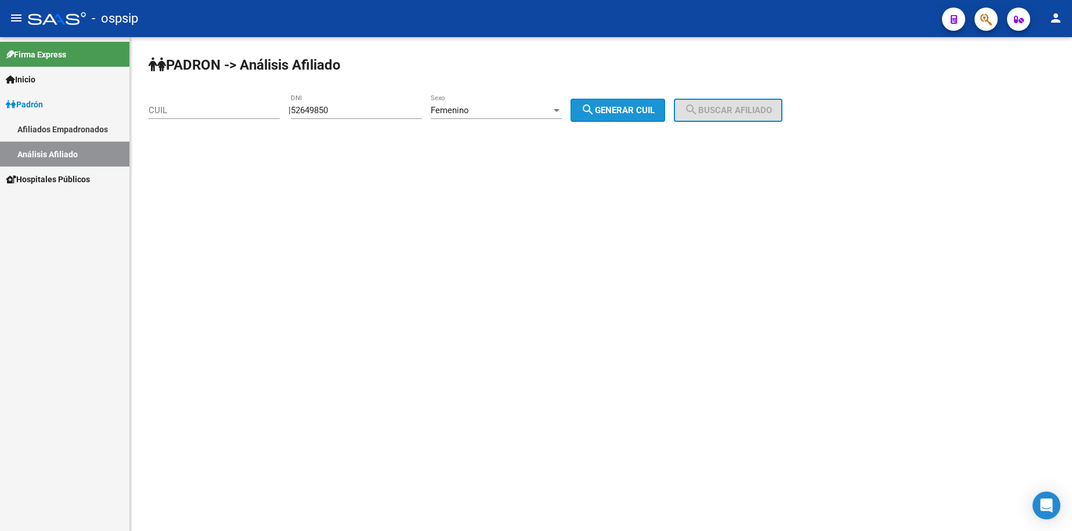
drag, startPoint x: 642, startPoint y: 112, endPoint x: 685, endPoint y: 105, distance: 44.1
click at [642, 111] on span "search Generar CUIL" at bounding box center [618, 110] width 74 height 10
type input "27-52649850-5"
click at [699, 102] on button "search Buscar afiliado" at bounding box center [728, 110] width 109 height 23
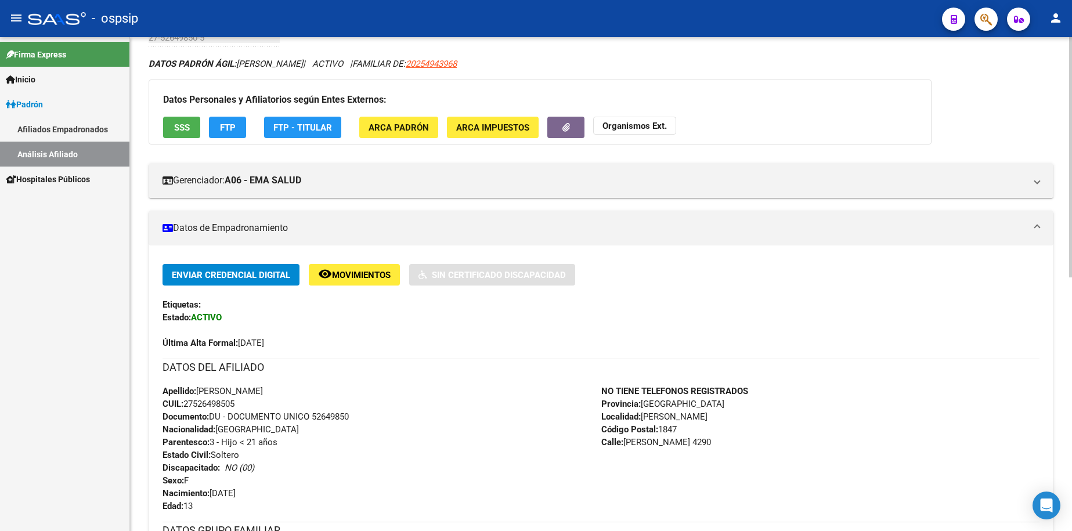
scroll to position [232, 0]
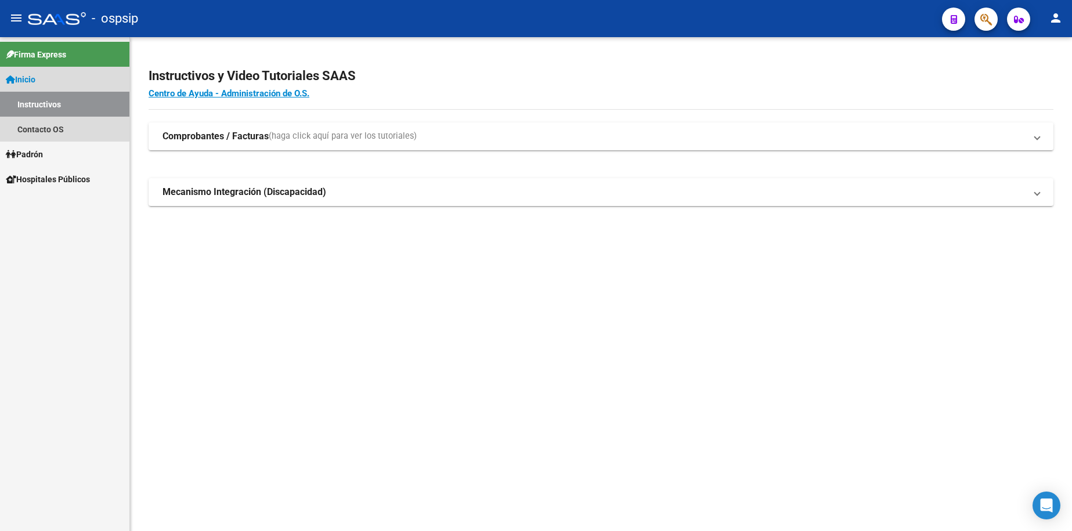
click at [35, 79] on span "Inicio" at bounding box center [21, 79] width 30 height 13
click at [46, 105] on link "Instructivos" at bounding box center [64, 104] width 129 height 25
click at [35, 82] on span "Inicio" at bounding box center [21, 79] width 30 height 13
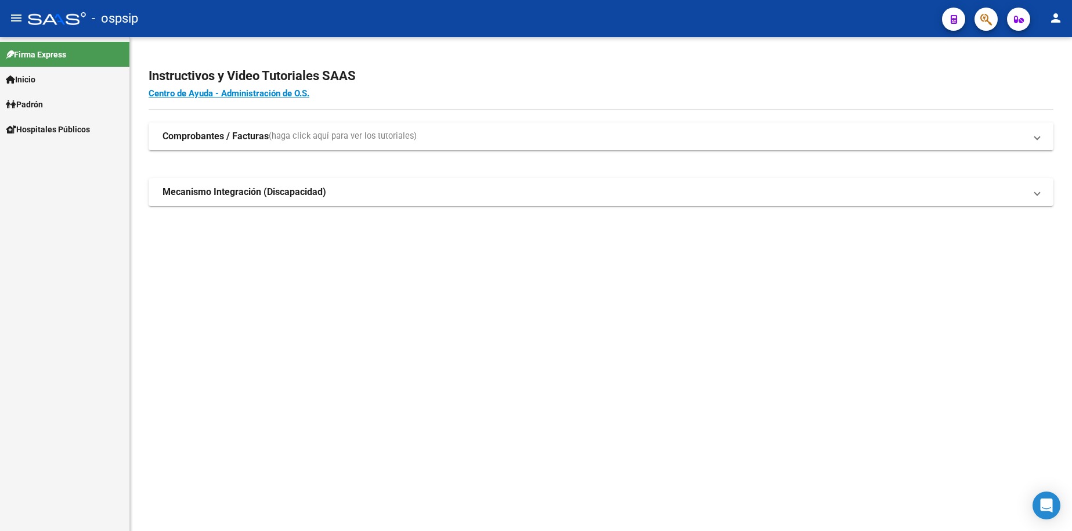
click at [34, 105] on span "Padrón" at bounding box center [24, 104] width 37 height 13
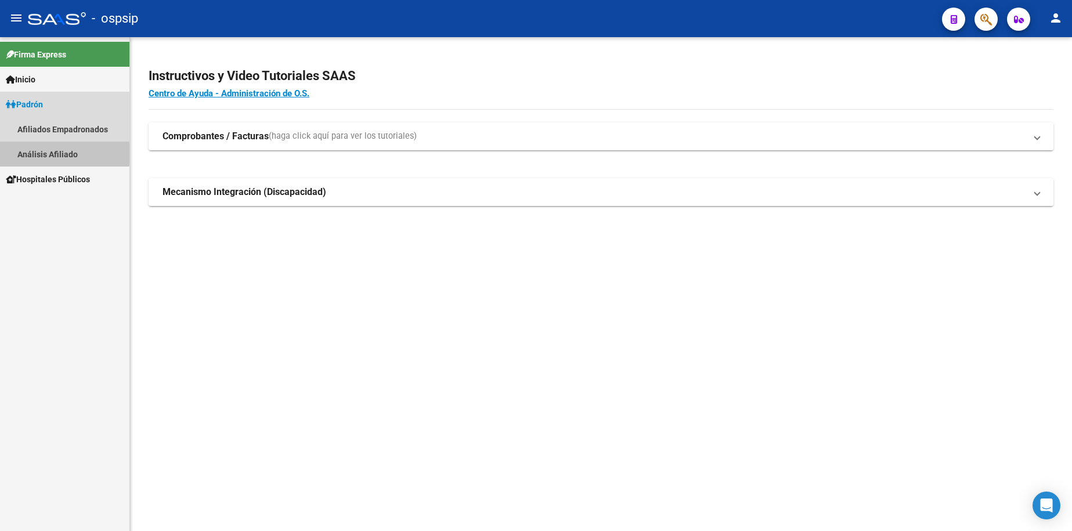
drag, startPoint x: 57, startPoint y: 152, endPoint x: 156, endPoint y: 139, distance: 99.5
click at [56, 152] on link "Análisis Afiliado" at bounding box center [64, 154] width 129 height 25
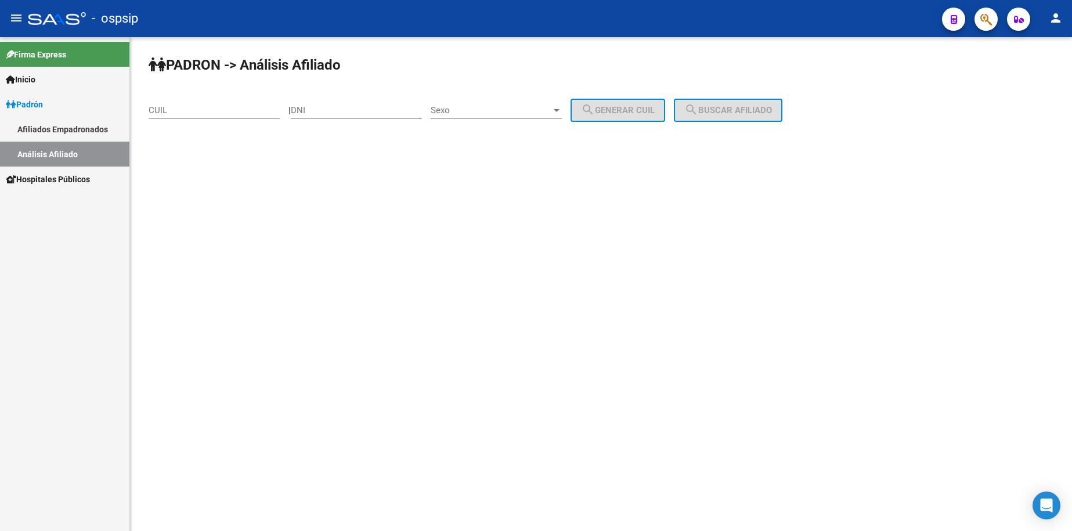
click at [327, 116] on div "DNI" at bounding box center [356, 106] width 131 height 25
type input "30414136"
click at [501, 103] on div "Sexo Sexo" at bounding box center [496, 106] width 131 height 25
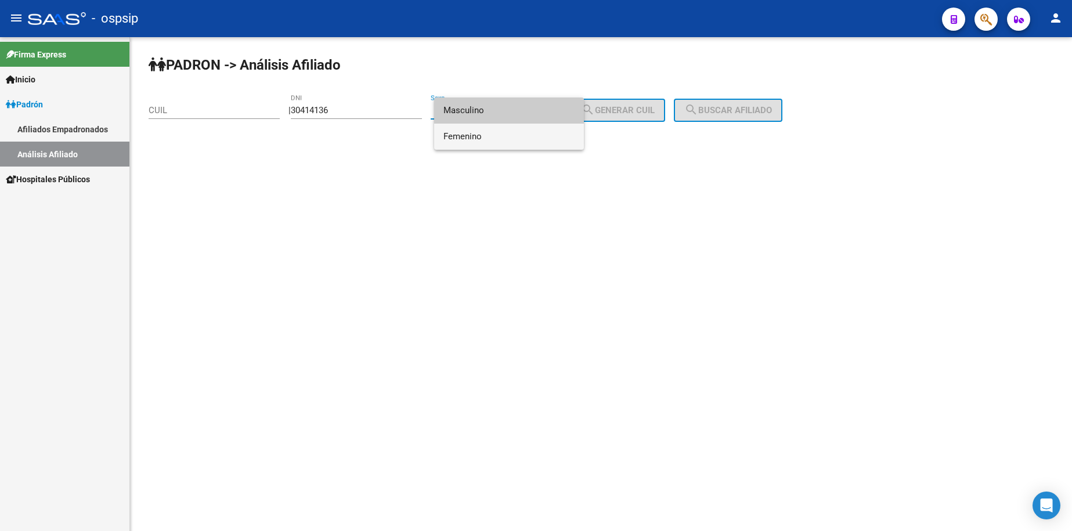
click at [512, 133] on span "Femenino" at bounding box center [509, 137] width 131 height 26
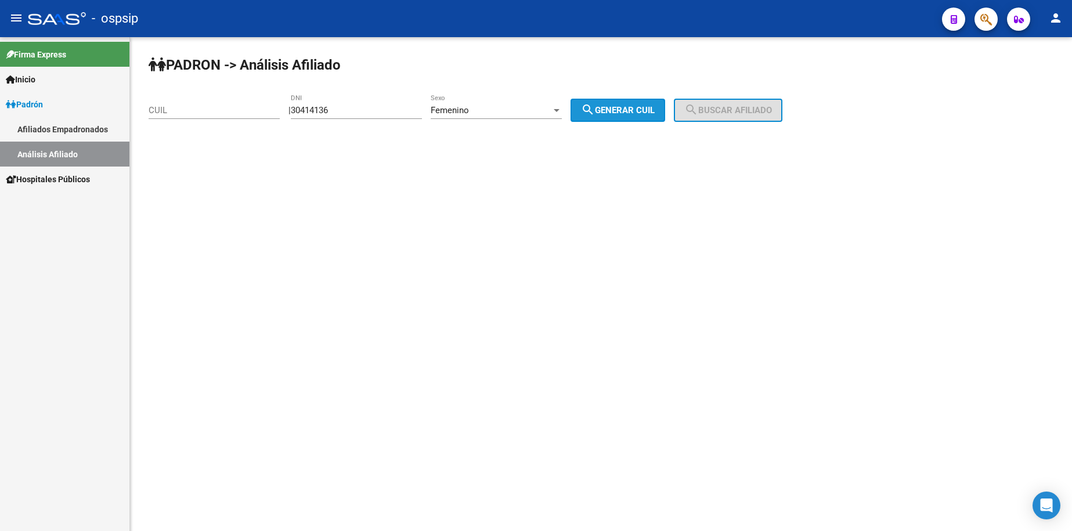
drag, startPoint x: 629, startPoint y: 105, endPoint x: 766, endPoint y: 109, distance: 137.7
click at [632, 105] on button "search Generar CUIL" at bounding box center [618, 110] width 95 height 23
type input "27-30414136-6"
click at [772, 109] on span "search Buscar afiliado" at bounding box center [728, 110] width 88 height 10
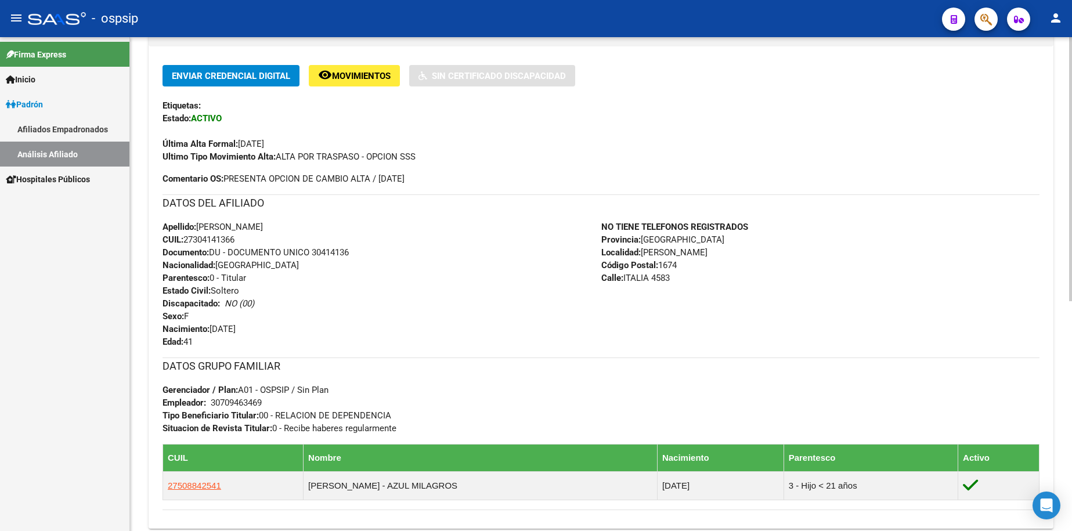
scroll to position [290, 0]
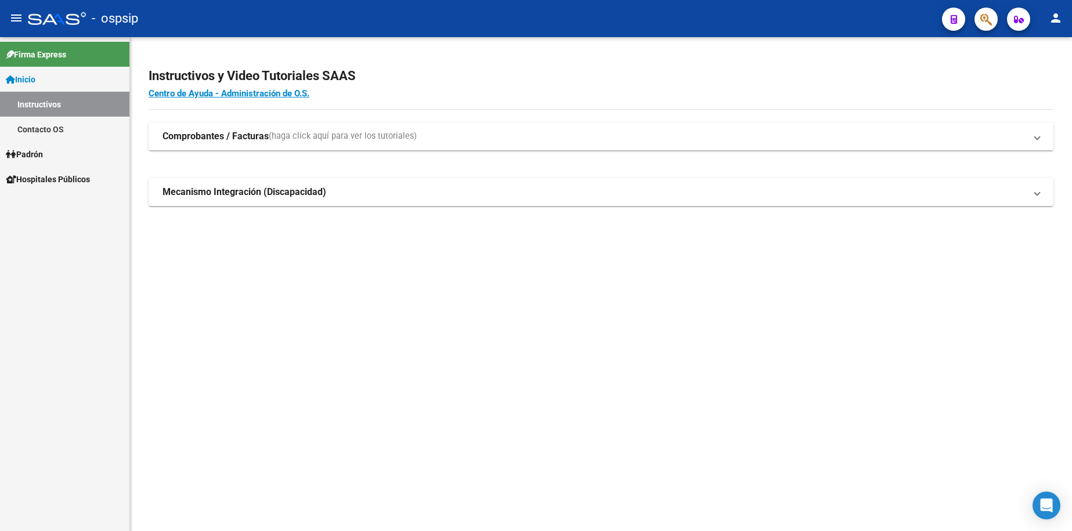
click at [56, 153] on link "Padrón" at bounding box center [64, 154] width 129 height 25
click at [57, 153] on link "Padrón" at bounding box center [64, 154] width 129 height 25
click at [53, 206] on link "Análisis Afiliado" at bounding box center [64, 204] width 129 height 25
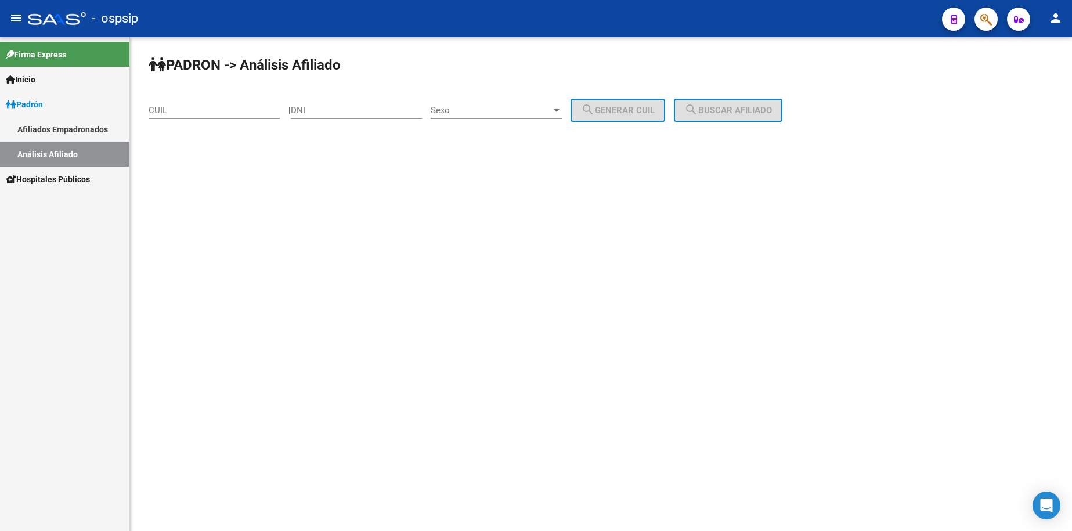
click at [363, 121] on div "DNI" at bounding box center [356, 112] width 131 height 36
click at [361, 112] on input "DNI" at bounding box center [356, 110] width 131 height 10
type input "16876769"
click at [512, 109] on span "Sexo" at bounding box center [491, 110] width 121 height 10
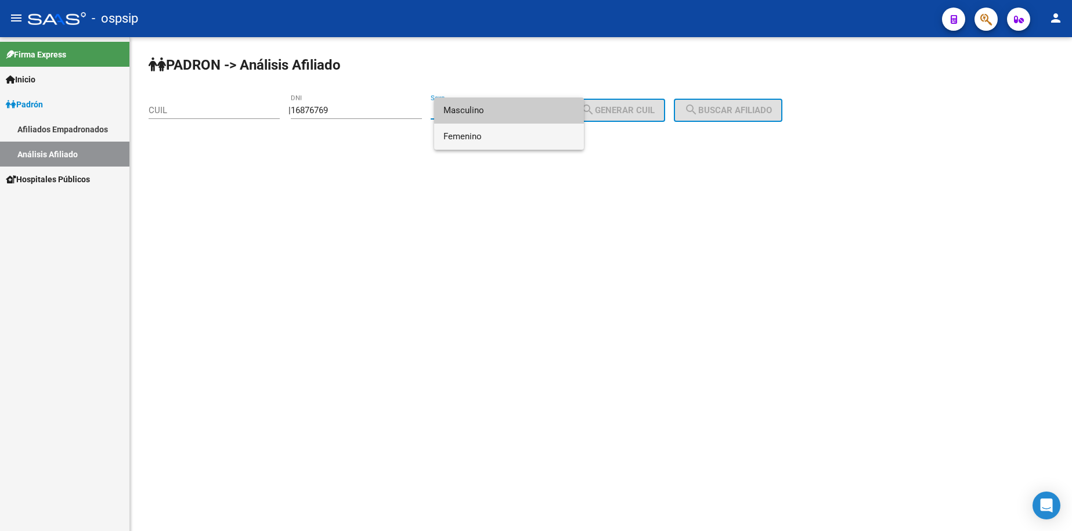
click at [509, 137] on span "Femenino" at bounding box center [509, 137] width 131 height 26
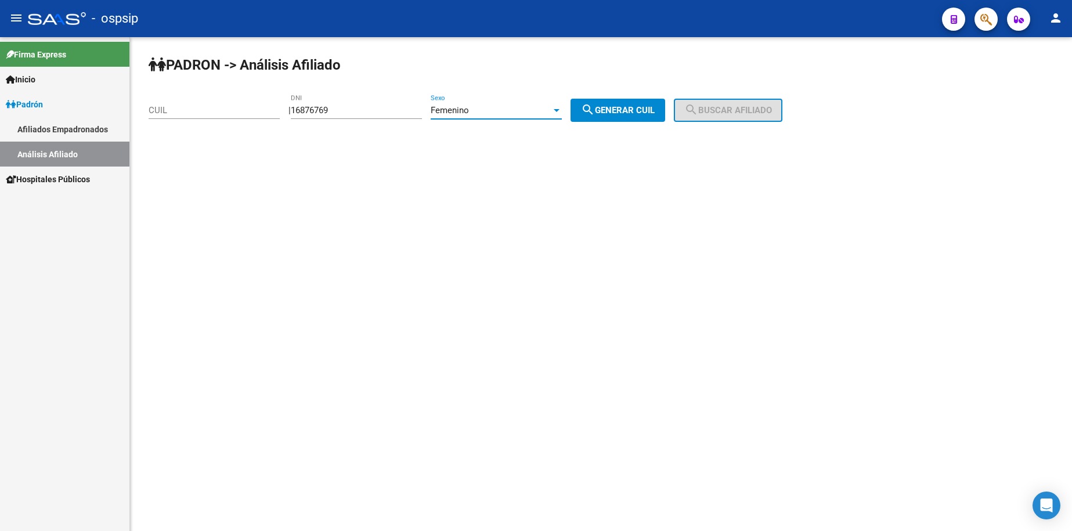
click at [616, 113] on span "search Generar CUIL" at bounding box center [618, 110] width 74 height 10
type input "27-16876769-8"
click at [741, 102] on button "search Buscar afiliado" at bounding box center [728, 110] width 109 height 23
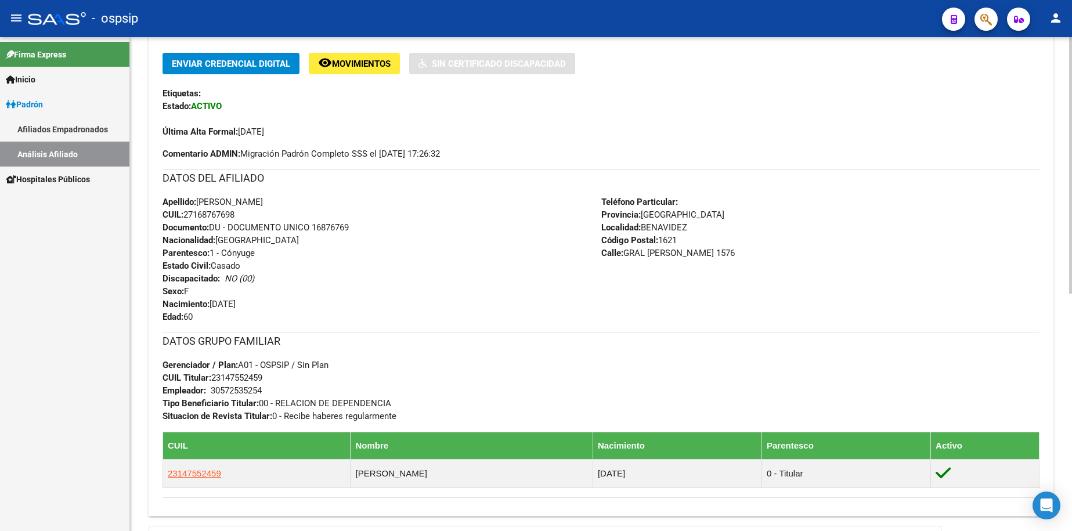
scroll to position [290, 0]
